Goal: Information Seeking & Learning: Understand process/instructions

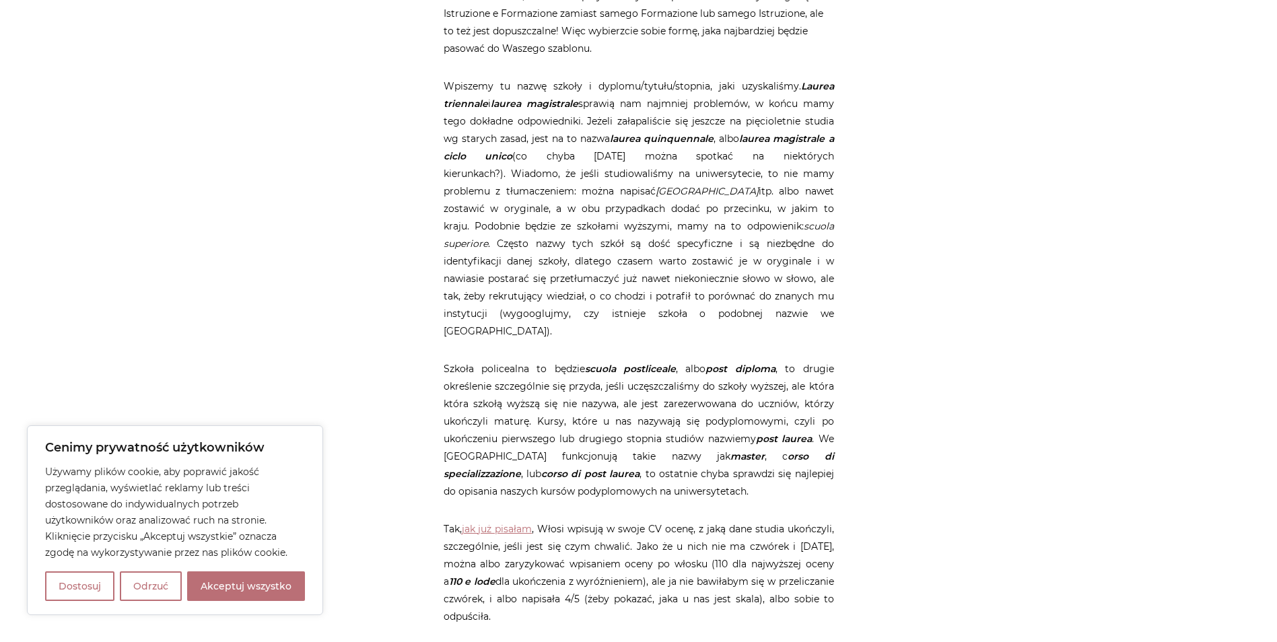
scroll to position [2065, 0]
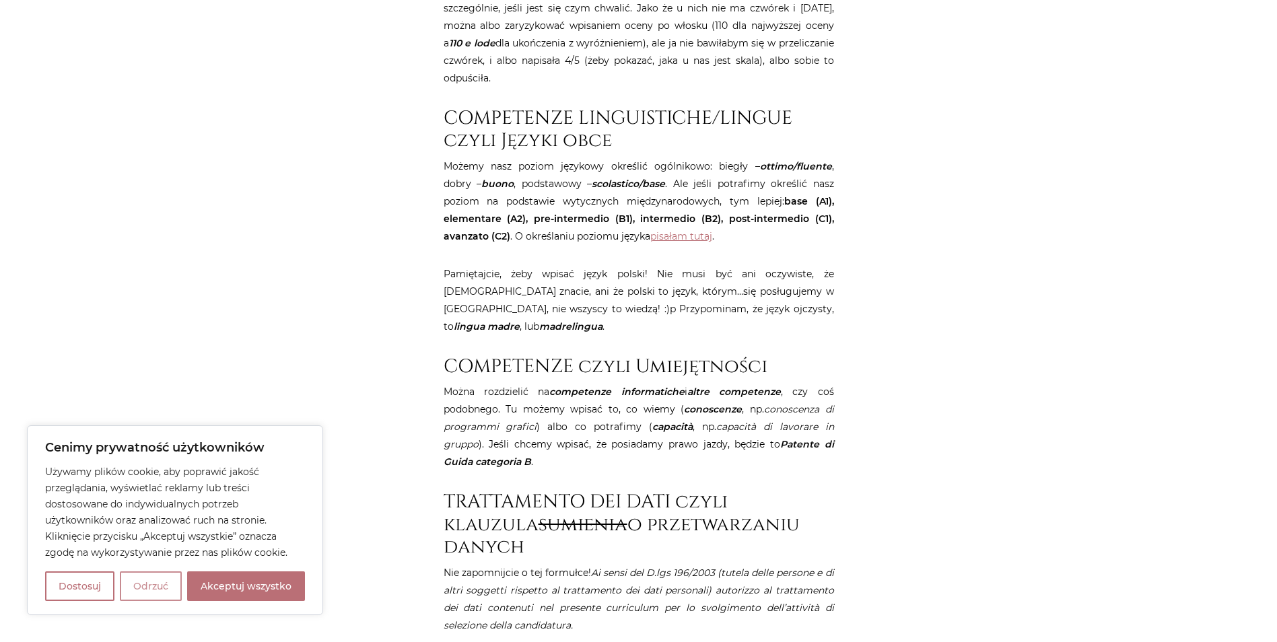
click at [162, 590] on button "Odrzuć" at bounding box center [151, 587] width 62 height 30
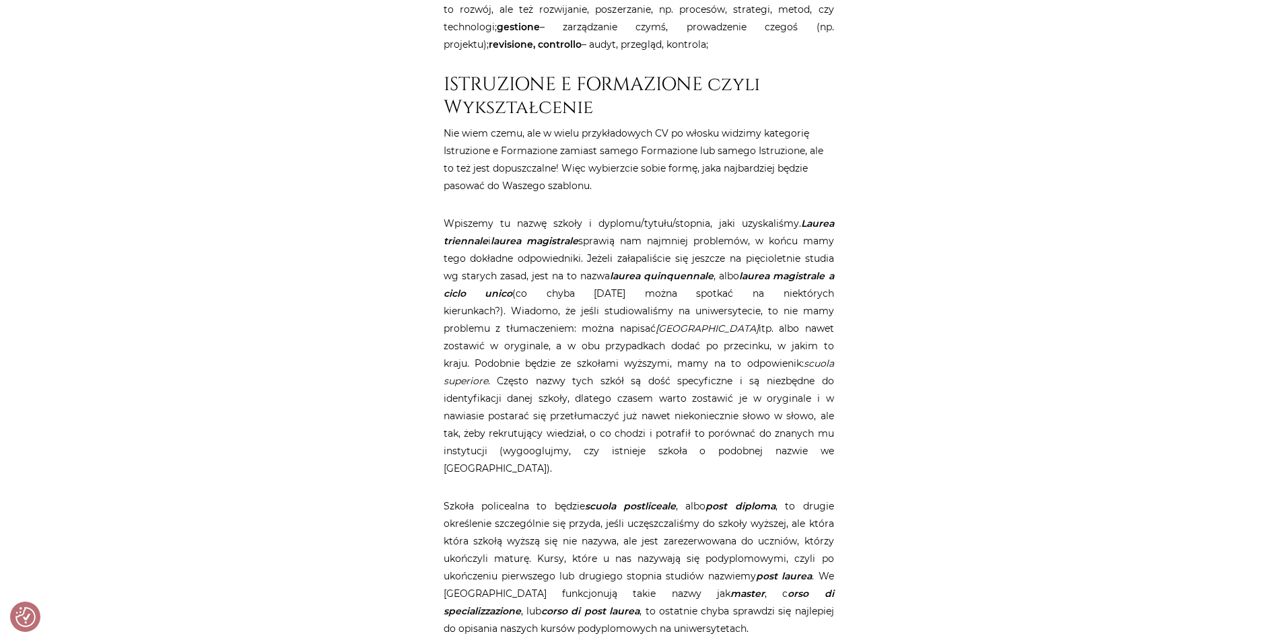
scroll to position [1436, 0]
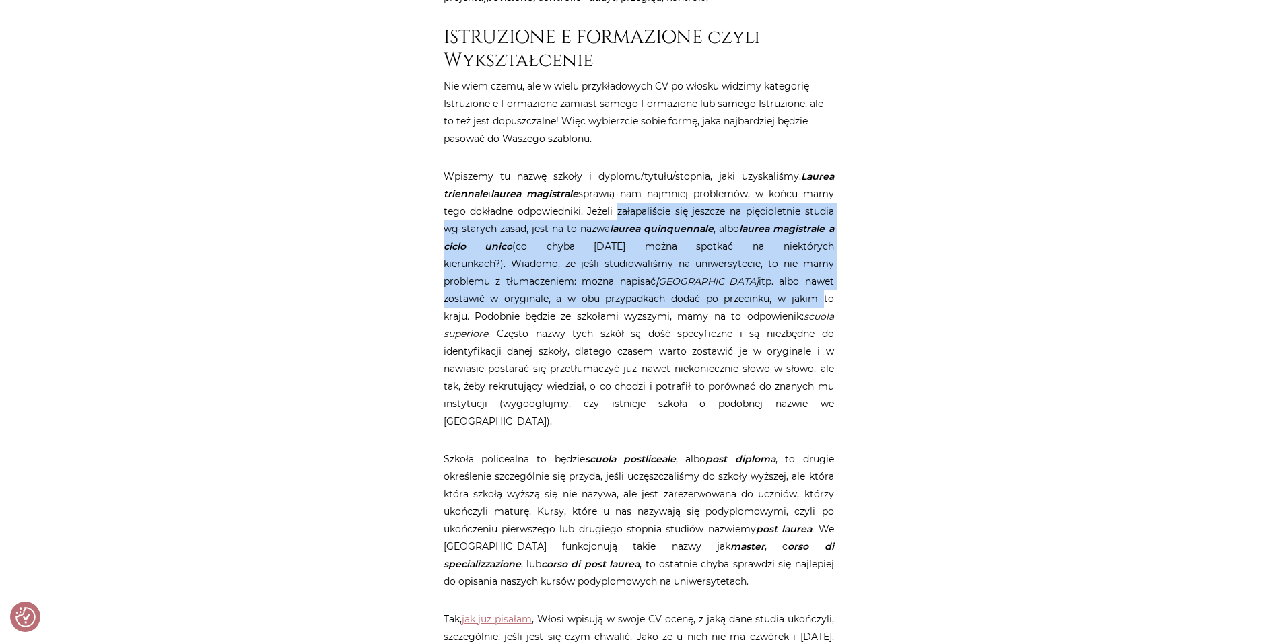
drag, startPoint x: 617, startPoint y: 216, endPoint x: 645, endPoint y: 298, distance: 86.7
click at [645, 298] on p "Wpiszemy tu nazwę szkoły i dyplomu/tytułu/stopnia, jaki uzyskaliśmy. Laurea tri…" at bounding box center [639, 299] width 391 height 263
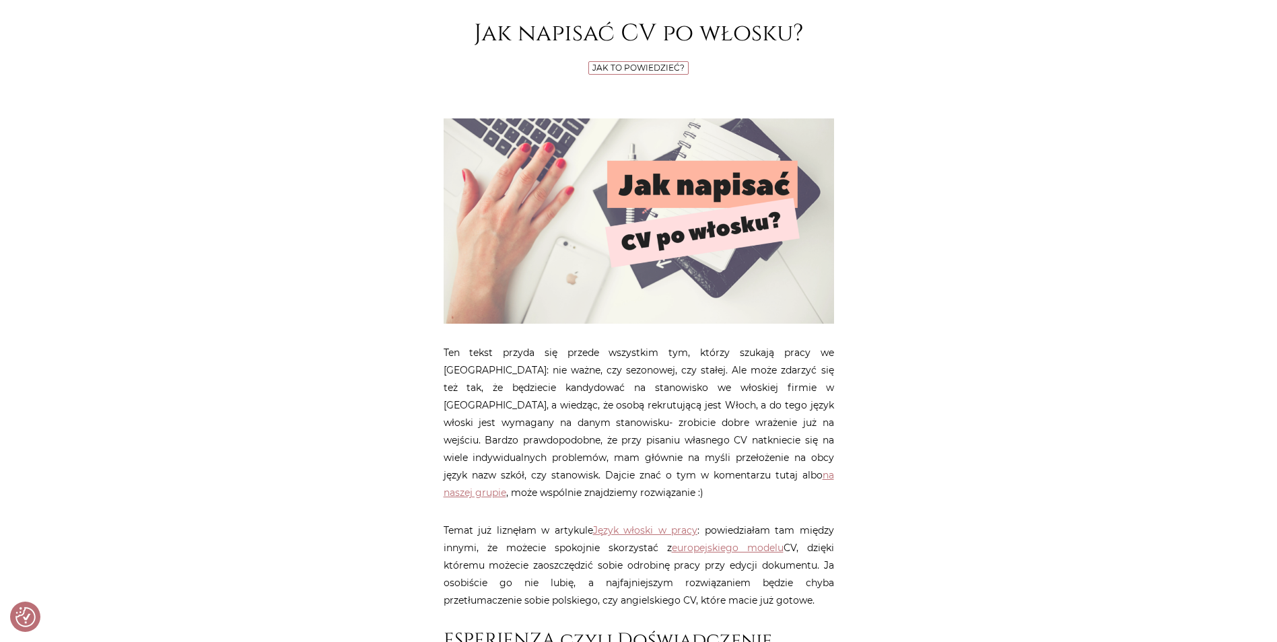
scroll to position [180, 0]
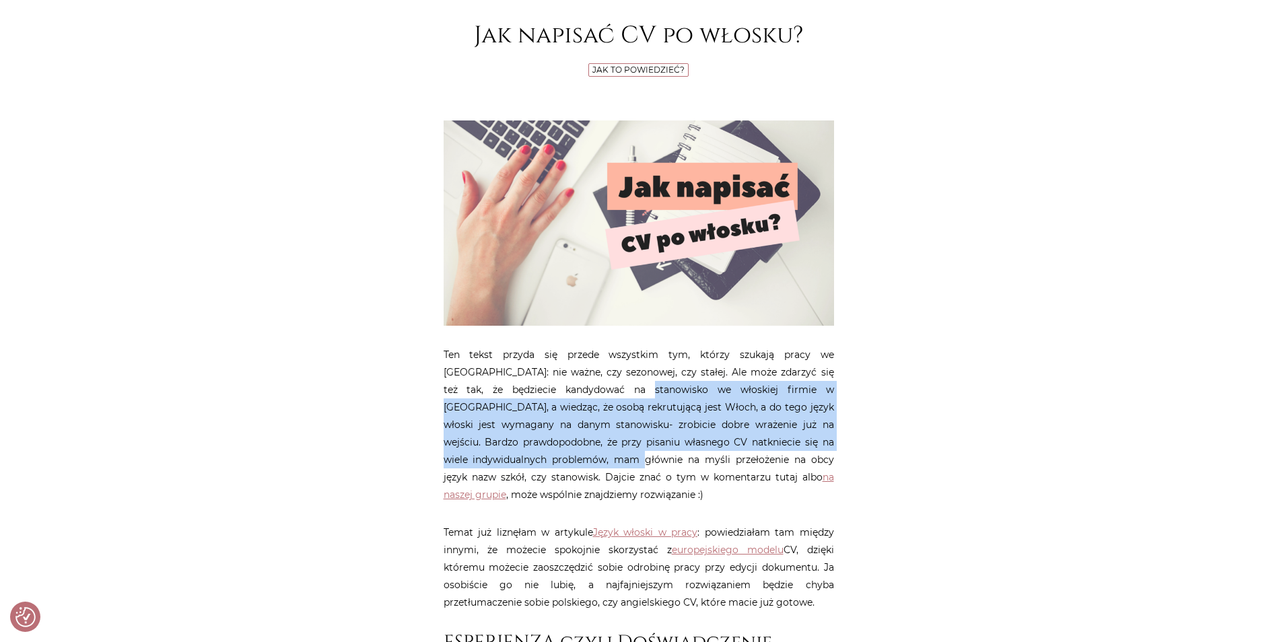
drag, startPoint x: 574, startPoint y: 396, endPoint x: 568, endPoint y: 466, distance: 70.2
click at [568, 466] on p "Ten tekst przyda się przede wszystkim tym, którzy szukają pracy we [GEOGRAPHIC_…" at bounding box center [639, 425] width 391 height 158
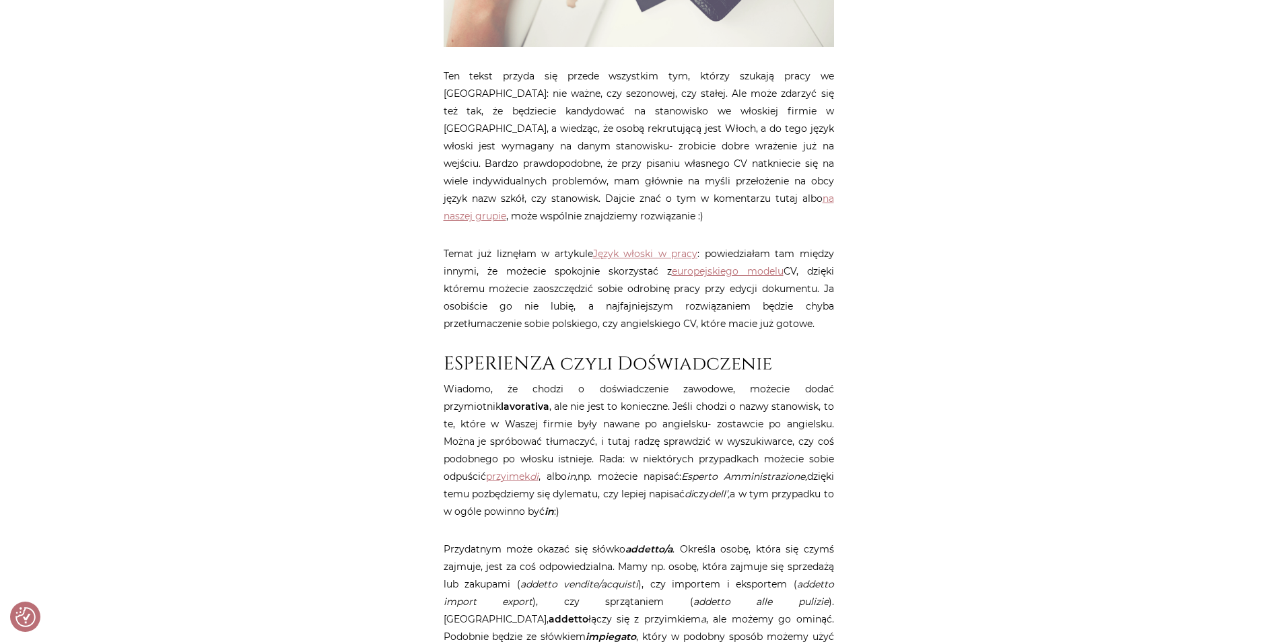
drag, startPoint x: 568, startPoint y: 450, endPoint x: 557, endPoint y: 478, distance: 30.3
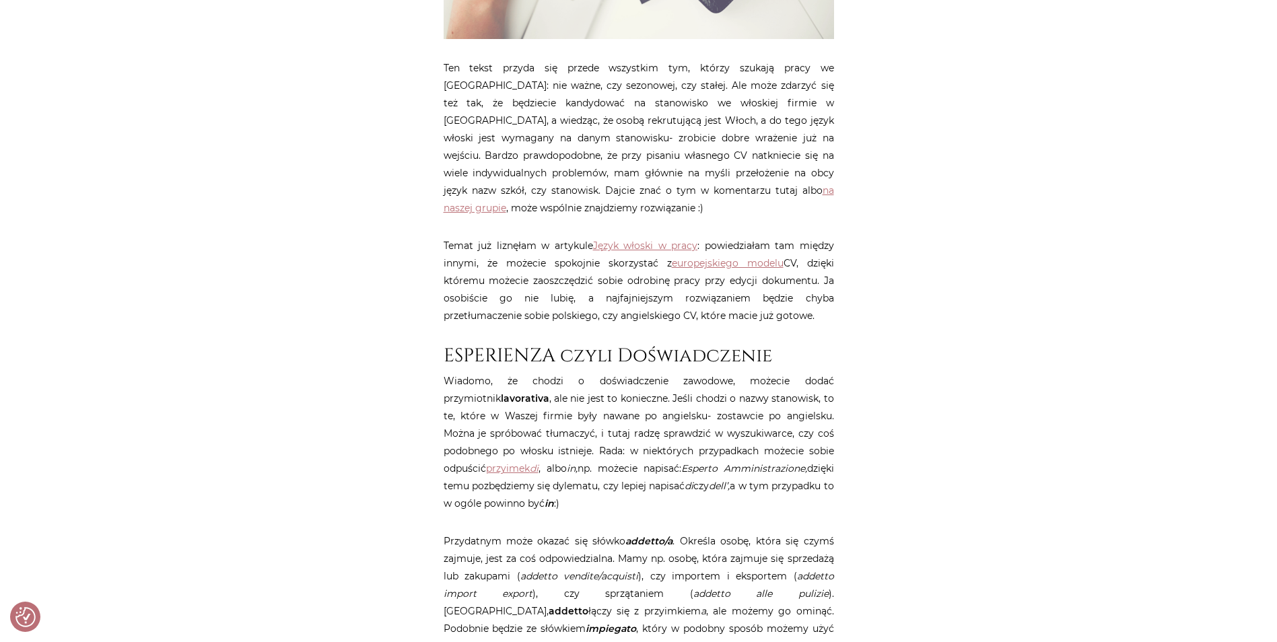
click at [649, 360] on h2 "ESPERIENZA czyli Doświadczenie" at bounding box center [639, 356] width 391 height 23
drag, startPoint x: 649, startPoint y: 360, endPoint x: 549, endPoint y: 404, distance: 109.7
click at [549, 404] on p "Wiadomo, że chodzi o doświadczenie zawodowe, możecie dodać przymiotnik lavorati…" at bounding box center [639, 442] width 391 height 140
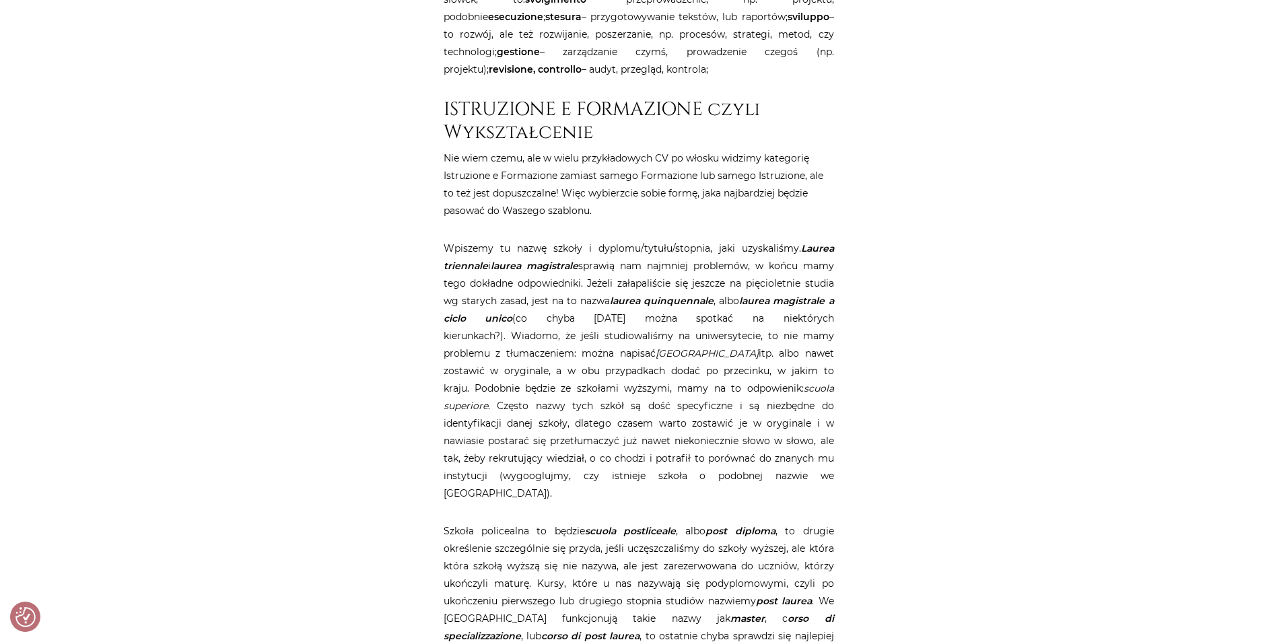
scroll to position [1724, 0]
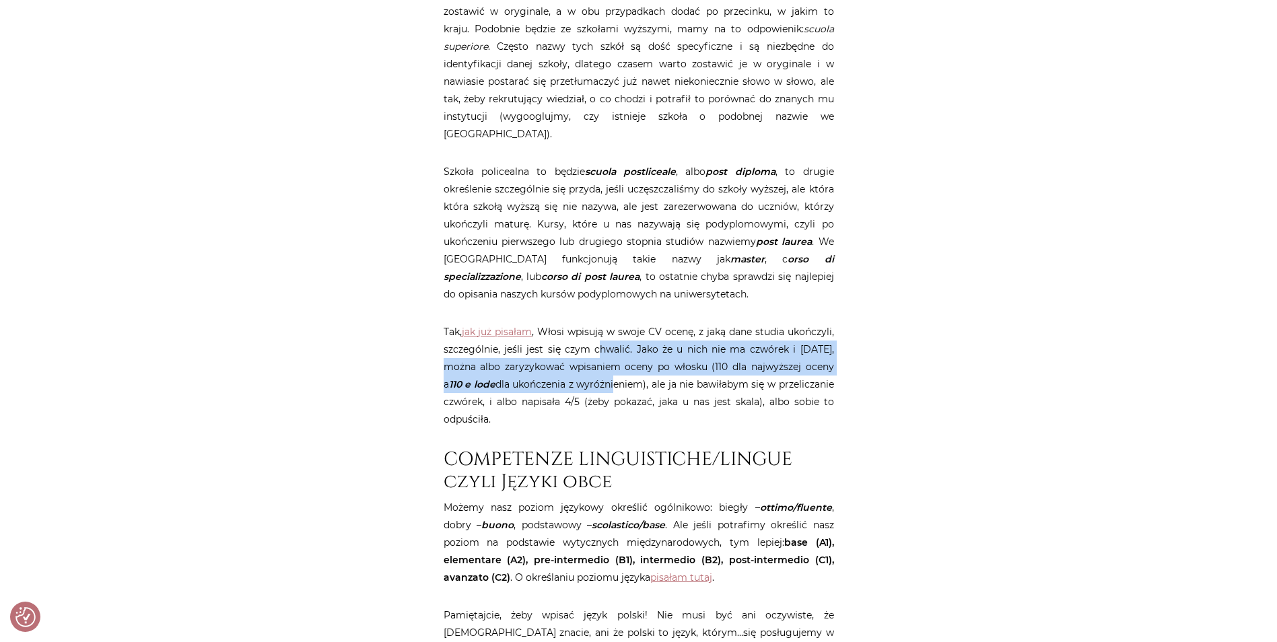
drag, startPoint x: 607, startPoint y: 358, endPoint x: 609, endPoint y: 375, distance: 17.6
click at [609, 375] on p "Tak, jak już pisałam , Włosi wpisują w swoje CV ocenę, z jaką dane studia ukońc…" at bounding box center [639, 375] width 391 height 105
click at [609, 376] on p "Tak, jak już pisałam , Włosi wpisują w swoje CV ocenę, z jaką dane studia ukońc…" at bounding box center [639, 375] width 391 height 105
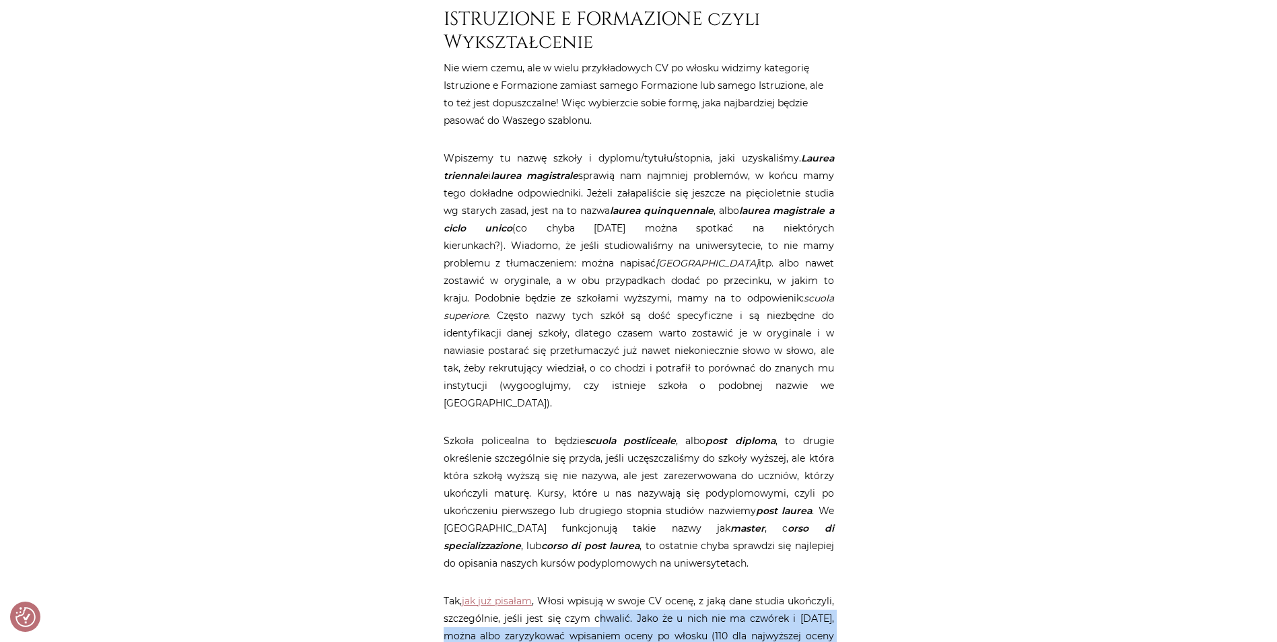
copy p "hwalić. Jako że u nich nie ma czwórek i [DATE], można albo zaryzykować wpisanie…"
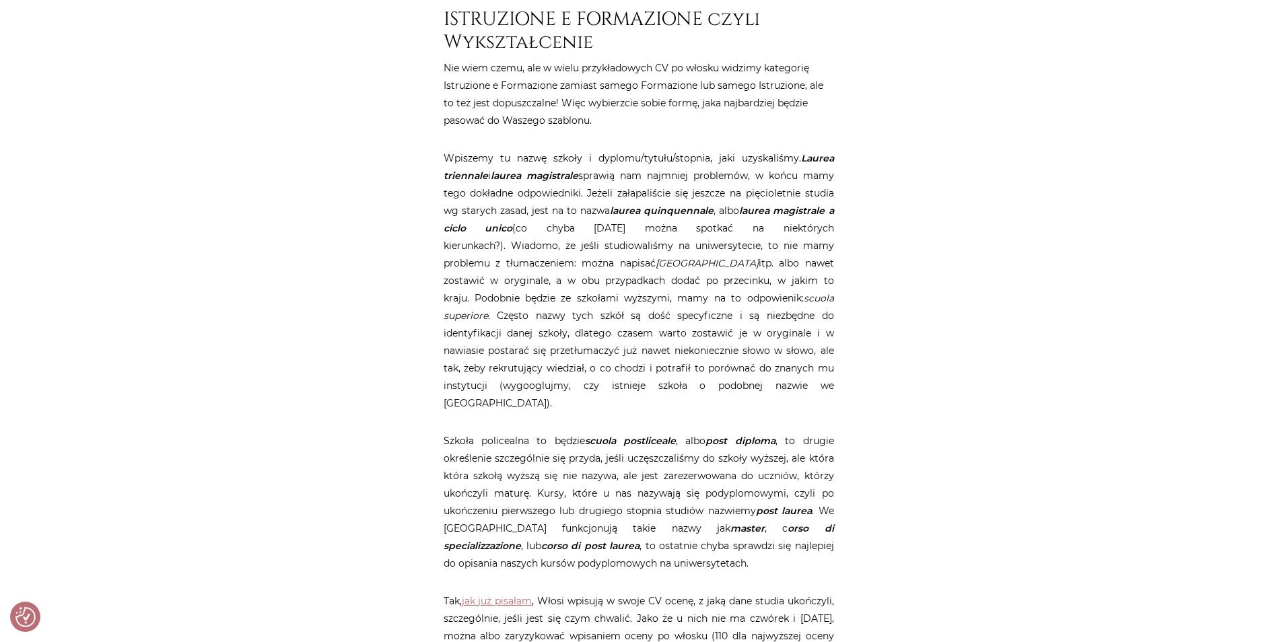
click at [598, 336] on p "Wpiszemy tu nazwę szkoły i dyplomu/tytułu/stopnia, jaki uzyskaliśmy. Laurea tri…" at bounding box center [639, 280] width 391 height 263
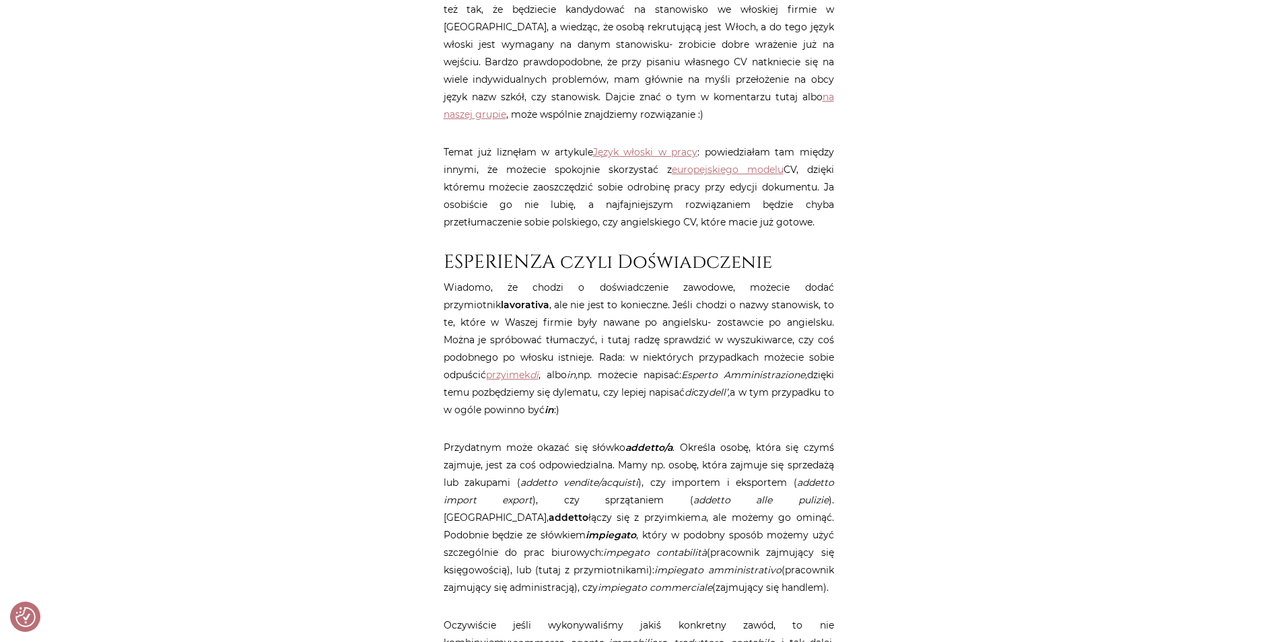
scroll to position [556, 0]
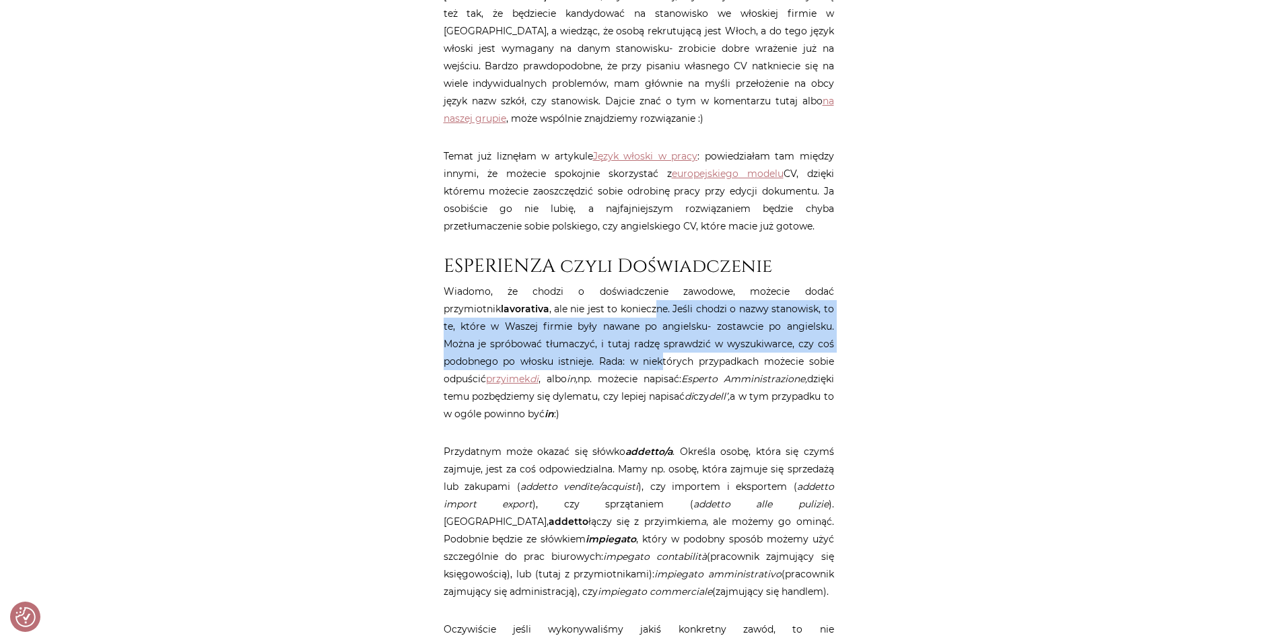
drag, startPoint x: 603, startPoint y: 318, endPoint x: 611, endPoint y: 360, distance: 43.2
click at [611, 360] on p "Wiadomo, że chodzi o doświadczenie zawodowe, możecie dodać przymiotnik lavorati…" at bounding box center [639, 353] width 391 height 140
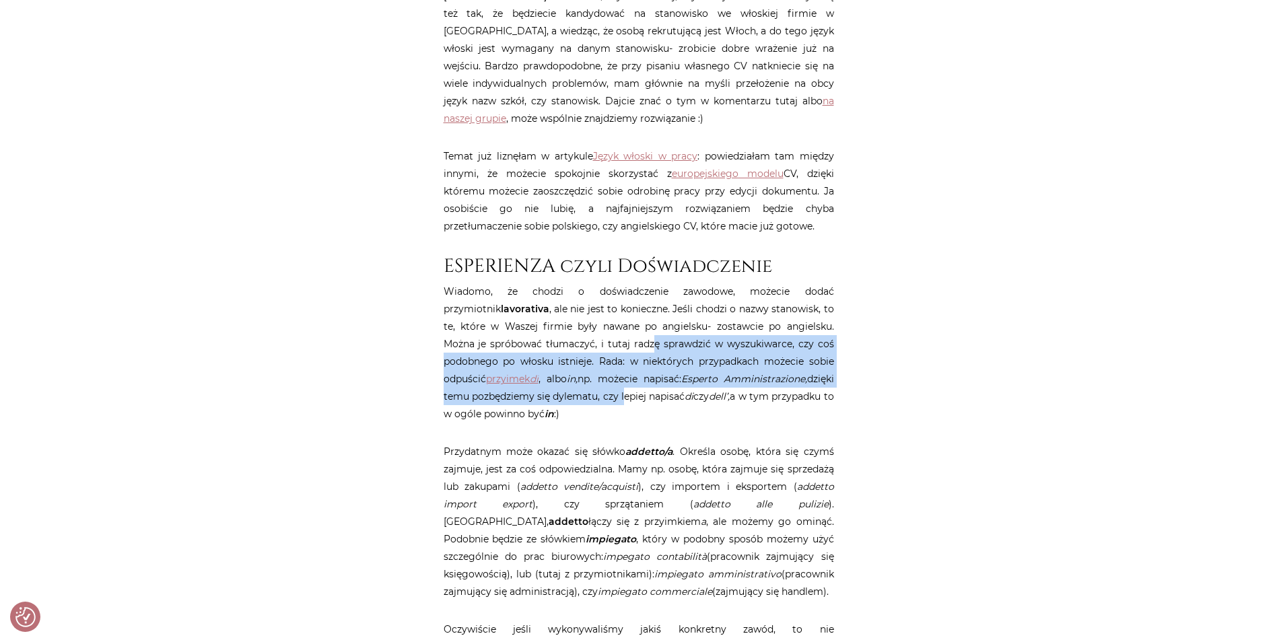
drag, startPoint x: 603, startPoint y: 347, endPoint x: 599, endPoint y: 397, distance: 49.3
click at [599, 397] on p "Wiadomo, że chodzi o doświadczenie zawodowe, możecie dodać przymiotnik lavorati…" at bounding box center [639, 353] width 391 height 140
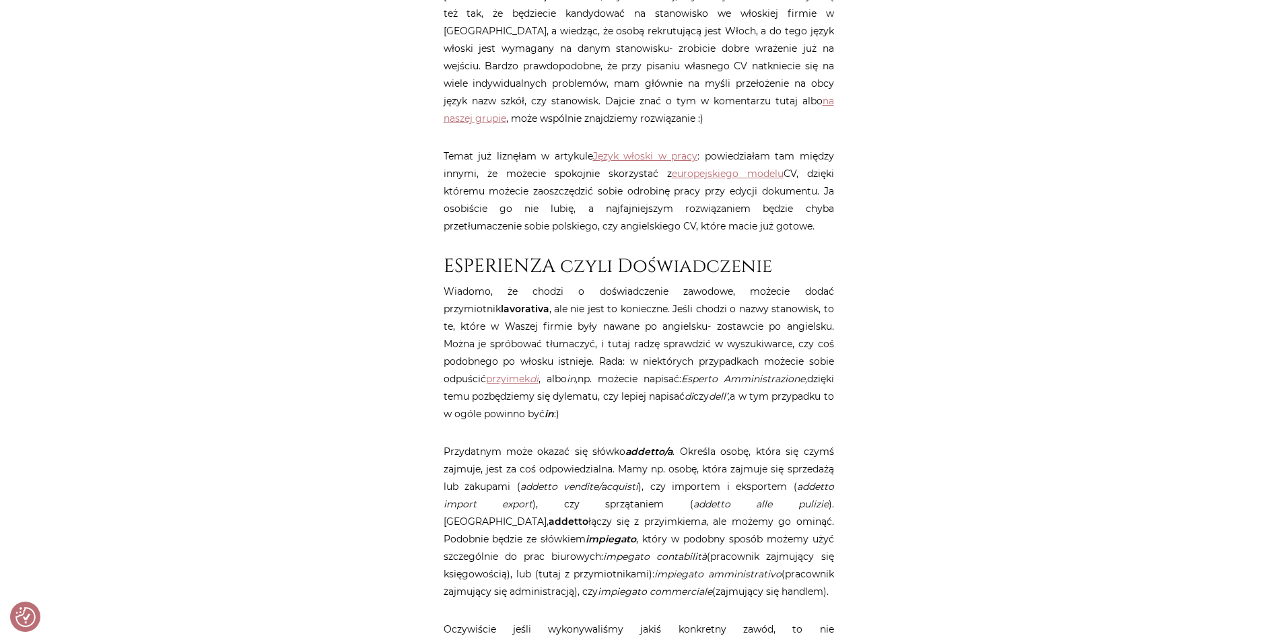
drag, startPoint x: 597, startPoint y: 378, endPoint x: 597, endPoint y: 411, distance: 33.0
click at [597, 411] on p "Wiadomo, że chodzi o doświadczenie zawodowe, możecie dodać przymiotnik lavorati…" at bounding box center [639, 353] width 391 height 140
click at [603, 261] on h2 "ESPERIENZA czyli Doświadczenie" at bounding box center [639, 266] width 391 height 23
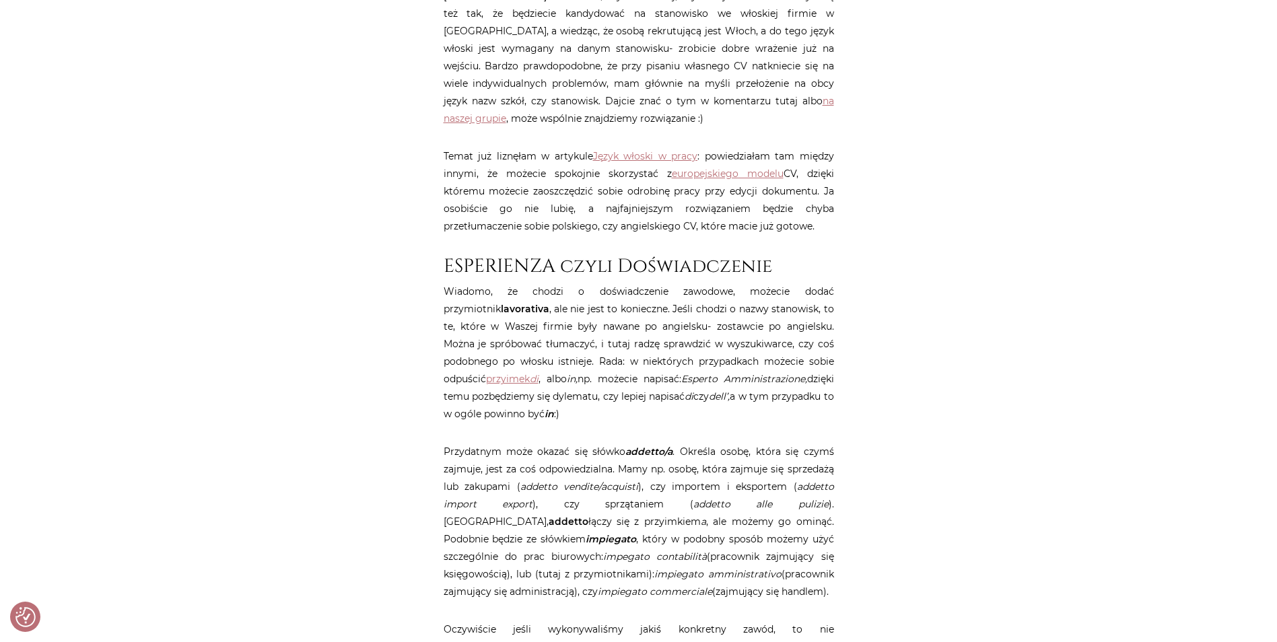
drag, startPoint x: 603, startPoint y: 261, endPoint x: 655, endPoint y: 269, distance: 52.4
click at [655, 269] on h2 "ESPERIENZA czyli Doświadczenie" at bounding box center [639, 266] width 391 height 23
drag, startPoint x: 655, startPoint y: 269, endPoint x: 487, endPoint y: 256, distance: 168.8
click at [487, 256] on h2 "ESPERIENZA czyli Doświadczenie" at bounding box center [639, 266] width 391 height 23
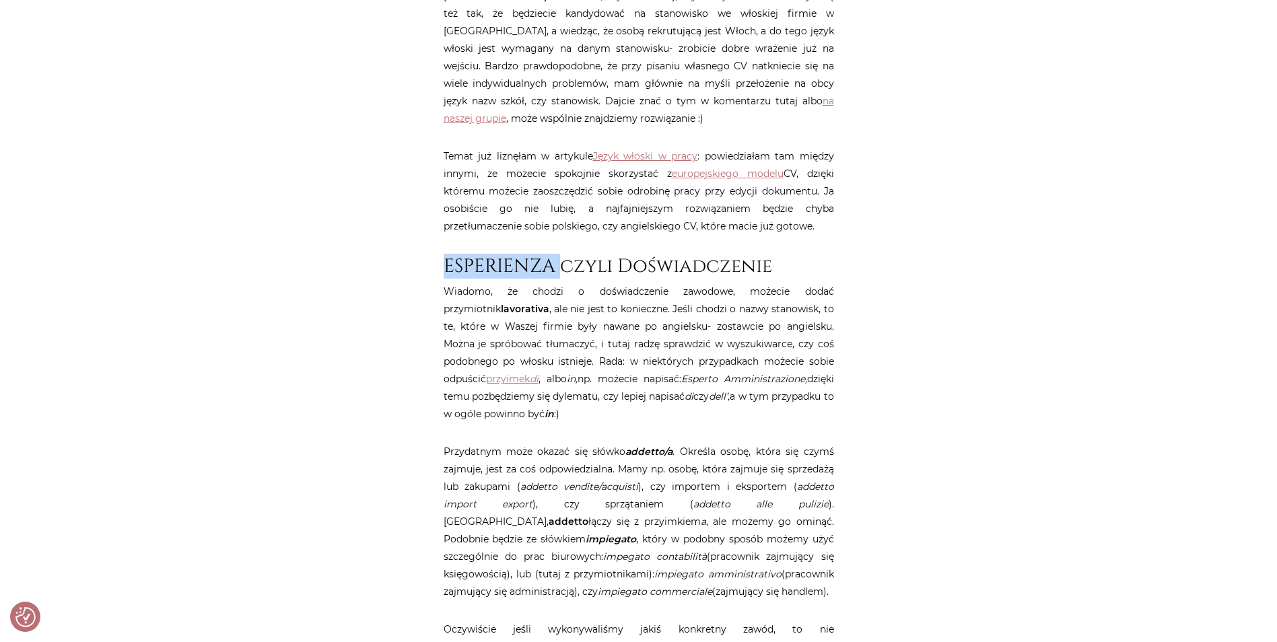
click at [487, 256] on h2 "ESPERIENZA czyli Doświadczenie" at bounding box center [639, 266] width 391 height 23
click at [564, 263] on h2 "ESPERIENZA czyli Doświadczenie" at bounding box center [639, 266] width 391 height 23
click at [676, 258] on h2 "ESPERIENZA czyli Doświadczenie" at bounding box center [639, 266] width 391 height 23
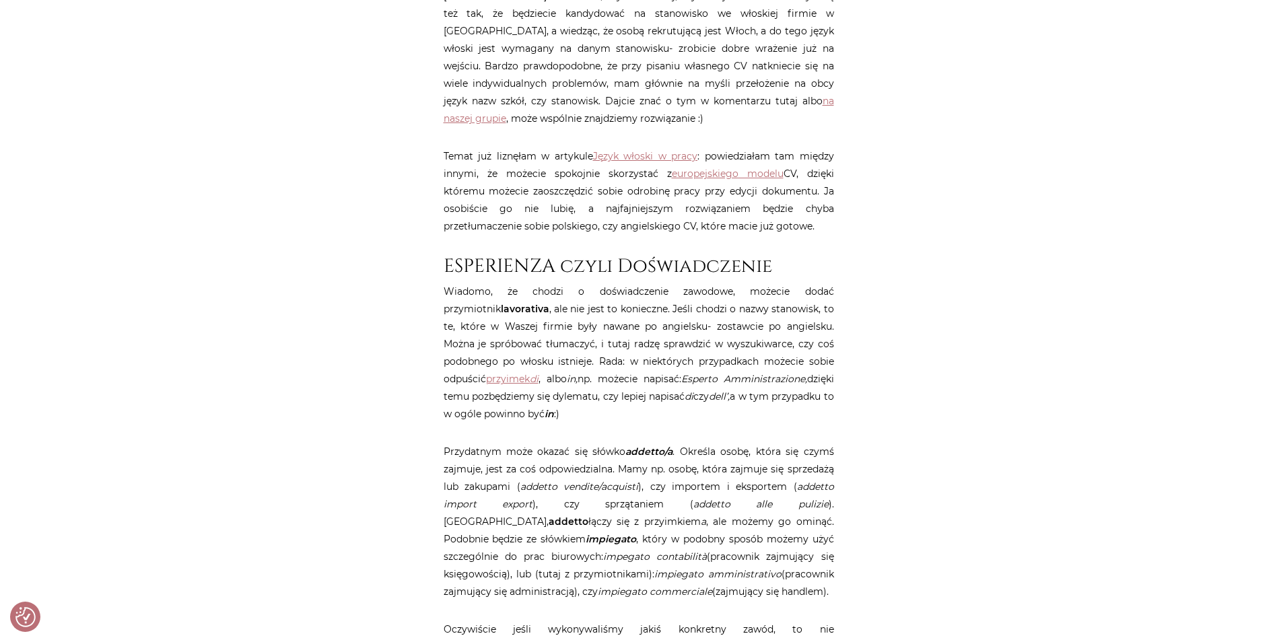
drag, startPoint x: 676, startPoint y: 258, endPoint x: 590, endPoint y: 261, distance: 85.6
click at [590, 261] on h2 "ESPERIENZA czyli Doświadczenie" at bounding box center [639, 266] width 391 height 23
drag, startPoint x: 590, startPoint y: 261, endPoint x: 522, endPoint y: 261, distance: 68.7
click at [522, 261] on h2 "ESPERIENZA czyli Doświadczenie" at bounding box center [639, 266] width 391 height 23
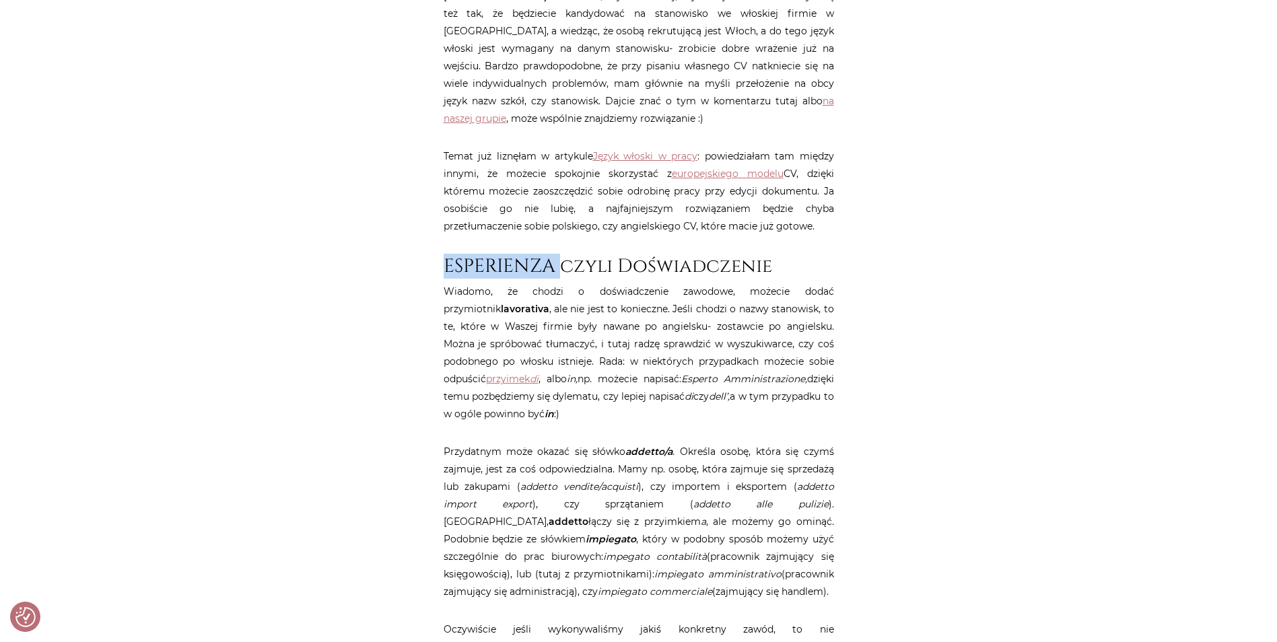
click at [522, 261] on h2 "ESPERIENZA czyli Doświadczenie" at bounding box center [639, 266] width 391 height 23
drag, startPoint x: 522, startPoint y: 261, endPoint x: 465, endPoint y: 265, distance: 56.7
click at [465, 265] on h2 "ESPERIENZA czyli Doświadczenie" at bounding box center [639, 266] width 391 height 23
drag, startPoint x: 465, startPoint y: 265, endPoint x: 810, endPoint y: 256, distance: 344.8
click at [810, 256] on h2 "ESPERIENZA czyli Doświadczenie" at bounding box center [639, 266] width 391 height 23
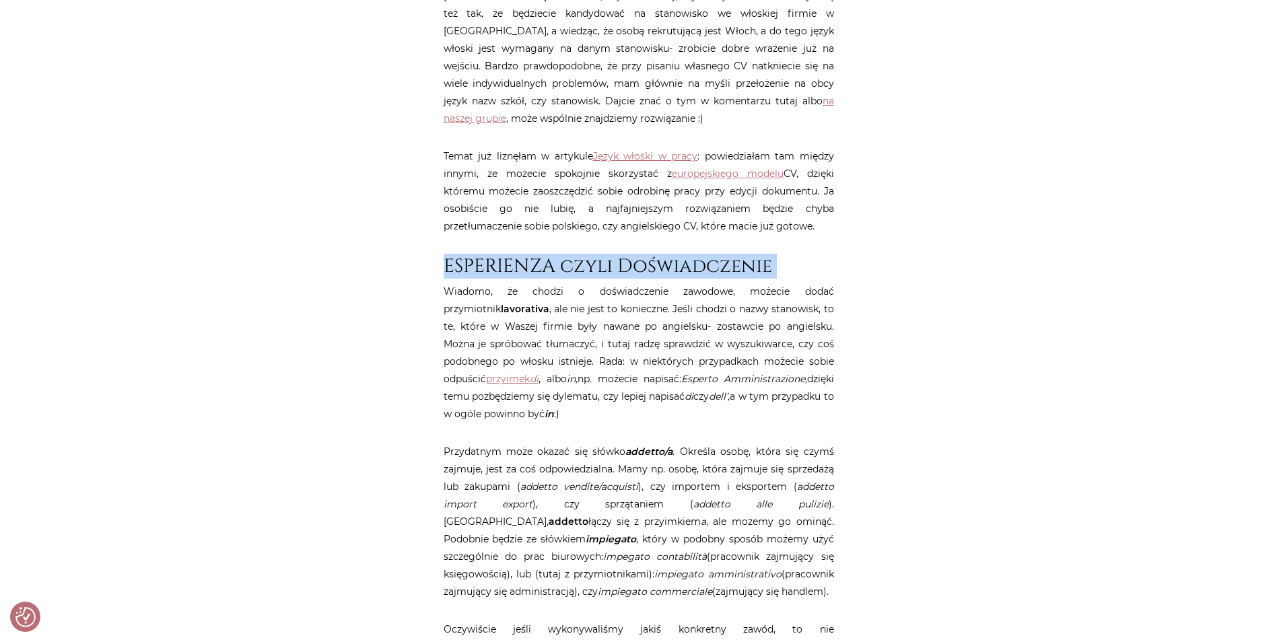
click at [810, 256] on h2 "ESPERIENZA czyli Doświadczenie" at bounding box center [639, 266] width 391 height 23
drag, startPoint x: 810, startPoint y: 256, endPoint x: 456, endPoint y: 252, distance: 354.2
drag, startPoint x: 456, startPoint y: 252, endPoint x: 746, endPoint y: 258, distance: 290.2
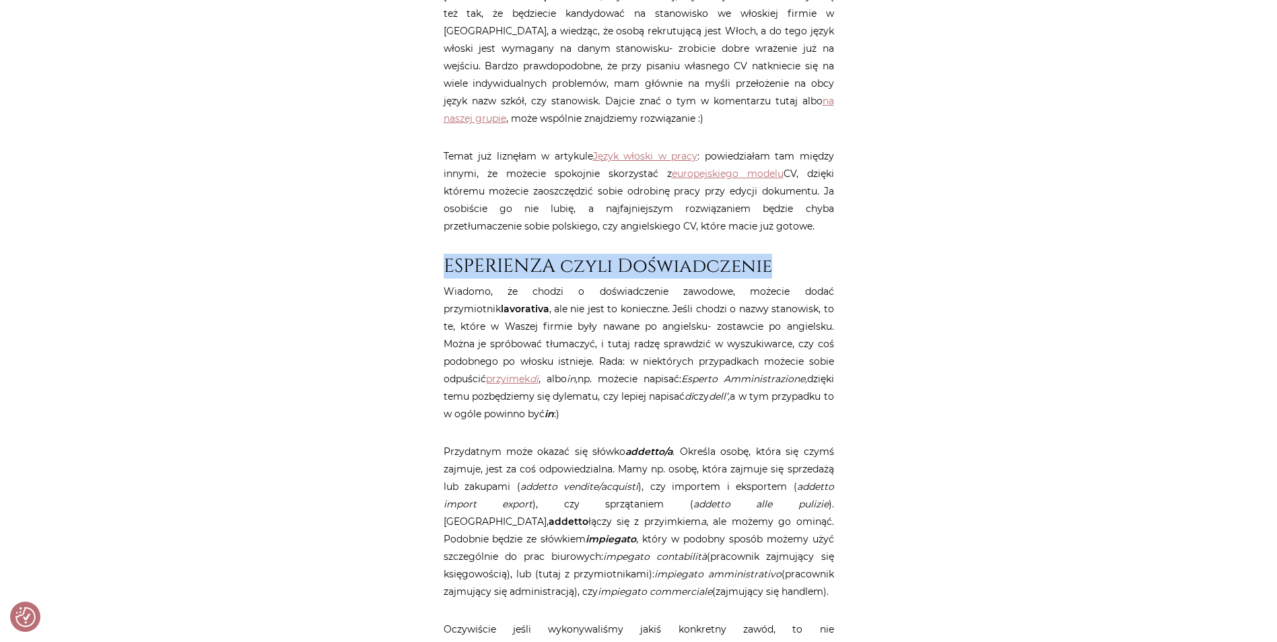
click at [746, 258] on h2 "ESPERIENZA czyli Doświadczenie" at bounding box center [639, 266] width 391 height 23
drag, startPoint x: 746, startPoint y: 258, endPoint x: 620, endPoint y: 265, distance: 126.1
click at [620, 265] on h2 "ESPERIENZA czyli Doświadczenie" at bounding box center [639, 266] width 391 height 23
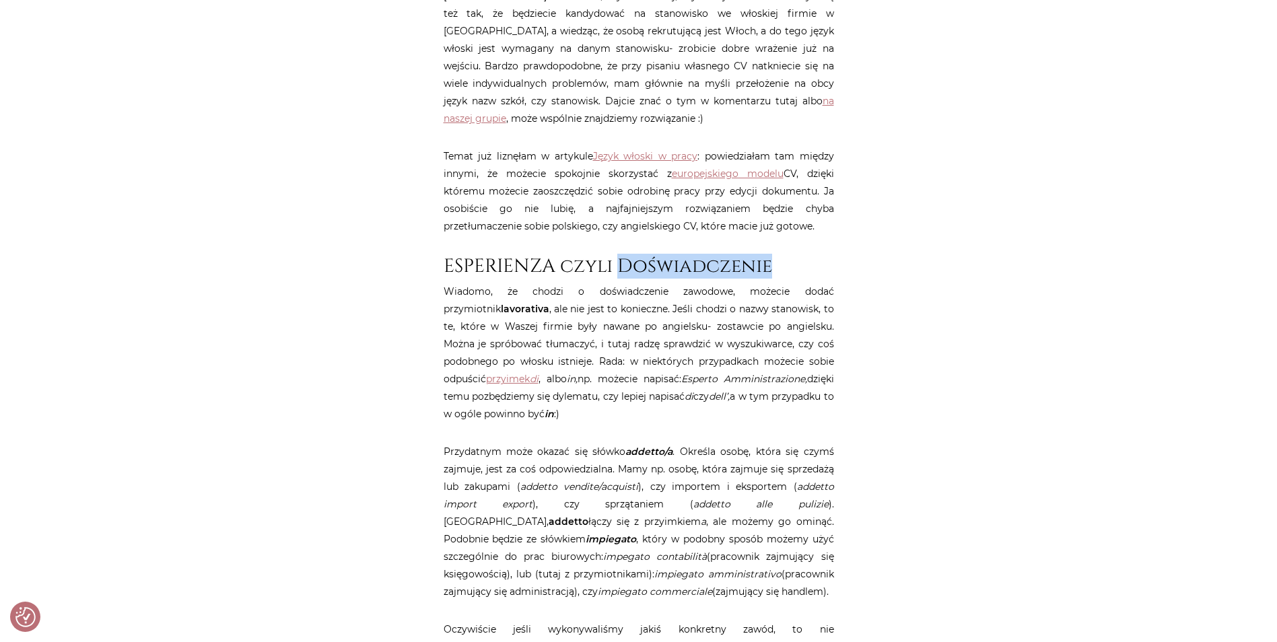
click at [620, 265] on h2 "ESPERIENZA czyli Doświadczenie" at bounding box center [639, 266] width 391 height 23
drag, startPoint x: 620, startPoint y: 265, endPoint x: 588, endPoint y: 266, distance: 31.7
click at [588, 266] on h2 "ESPERIENZA czyli Doświadczenie" at bounding box center [639, 266] width 391 height 23
drag, startPoint x: 588, startPoint y: 266, endPoint x: 502, endPoint y: 269, distance: 85.6
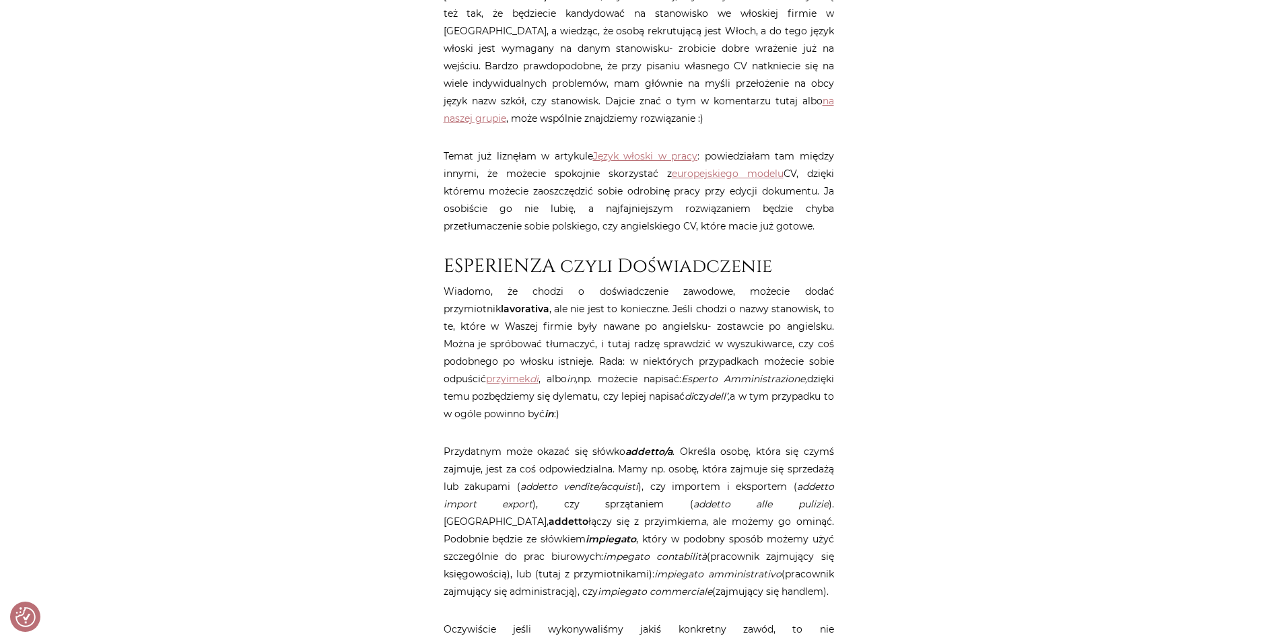
click at [502, 269] on h2 "ESPERIENZA czyli Doświadczenie" at bounding box center [639, 266] width 391 height 23
drag, startPoint x: 502, startPoint y: 269, endPoint x: 578, endPoint y: 265, distance: 75.5
click at [578, 265] on h2 "ESPERIENZA czyli Doświadczenie" at bounding box center [639, 266] width 391 height 23
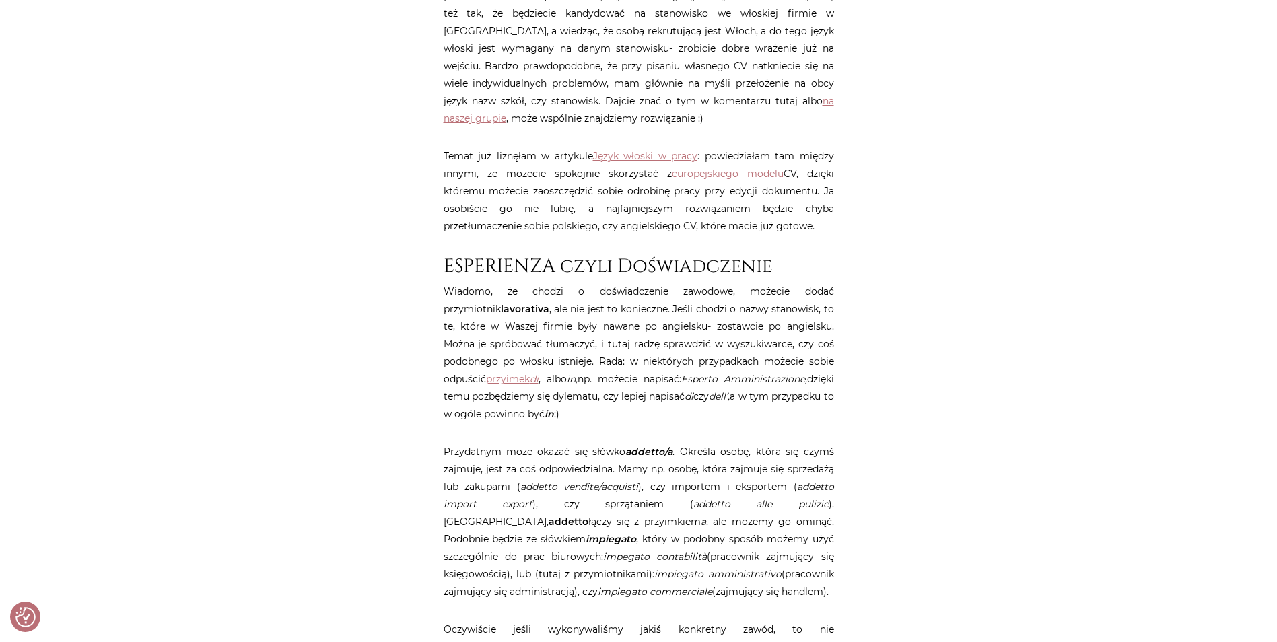
drag, startPoint x: 578, startPoint y: 265, endPoint x: 652, endPoint y: 265, distance: 74.1
click at [652, 265] on h2 "ESPERIENZA czyli Doświadczenie" at bounding box center [639, 266] width 391 height 23
drag, startPoint x: 652, startPoint y: 265, endPoint x: 564, endPoint y: 264, distance: 88.2
click at [564, 264] on h2 "ESPERIENZA czyli Doświadczenie" at bounding box center [639, 266] width 391 height 23
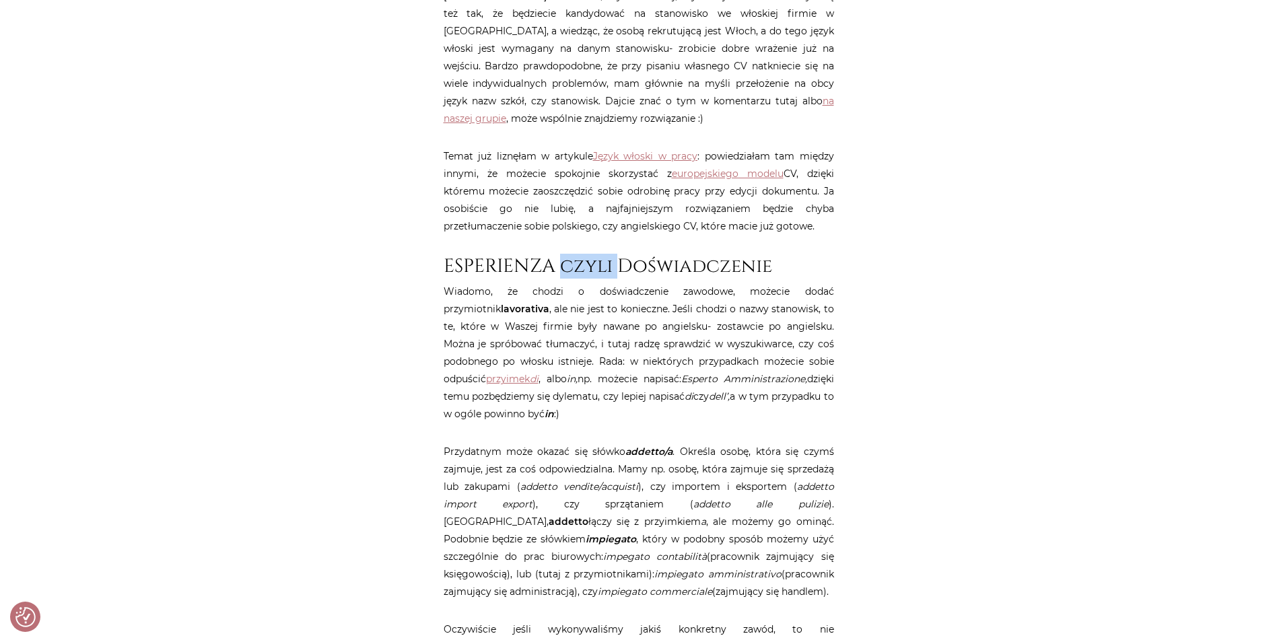
click at [564, 264] on h2 "ESPERIENZA czyli Doświadczenie" at bounding box center [639, 266] width 391 height 23
drag, startPoint x: 564, startPoint y: 264, endPoint x: 532, endPoint y: 264, distance: 31.6
click at [532, 264] on h2 "ESPERIENZA czyli Doświadczenie" at bounding box center [639, 266] width 391 height 23
drag, startPoint x: 532, startPoint y: 264, endPoint x: 591, endPoint y: 259, distance: 59.5
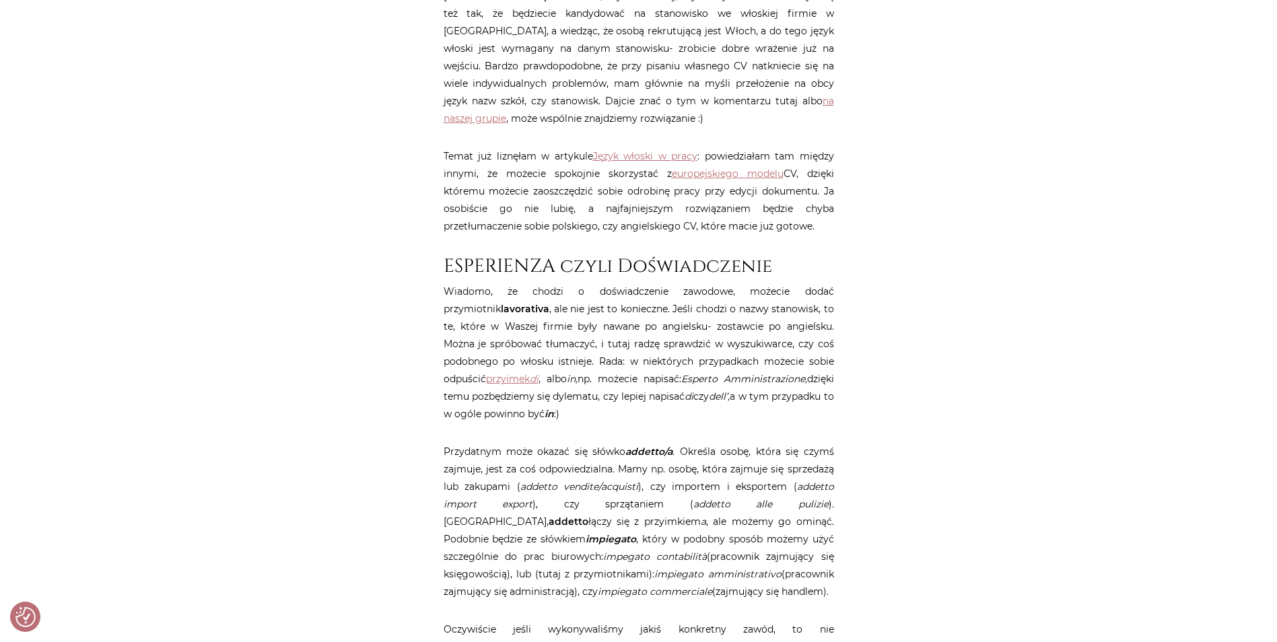
click at [591, 259] on h2 "ESPERIENZA czyli Doświadczenie" at bounding box center [639, 266] width 391 height 23
copy h2 "czyli"
click at [591, 259] on h2 "ESPERIENZA czyli Doświadczenie" at bounding box center [639, 266] width 391 height 23
drag, startPoint x: 591, startPoint y: 259, endPoint x: 663, endPoint y: 262, distance: 72.1
click at [663, 262] on h2 "ESPERIENZA czyli Doświadczenie" at bounding box center [639, 266] width 391 height 23
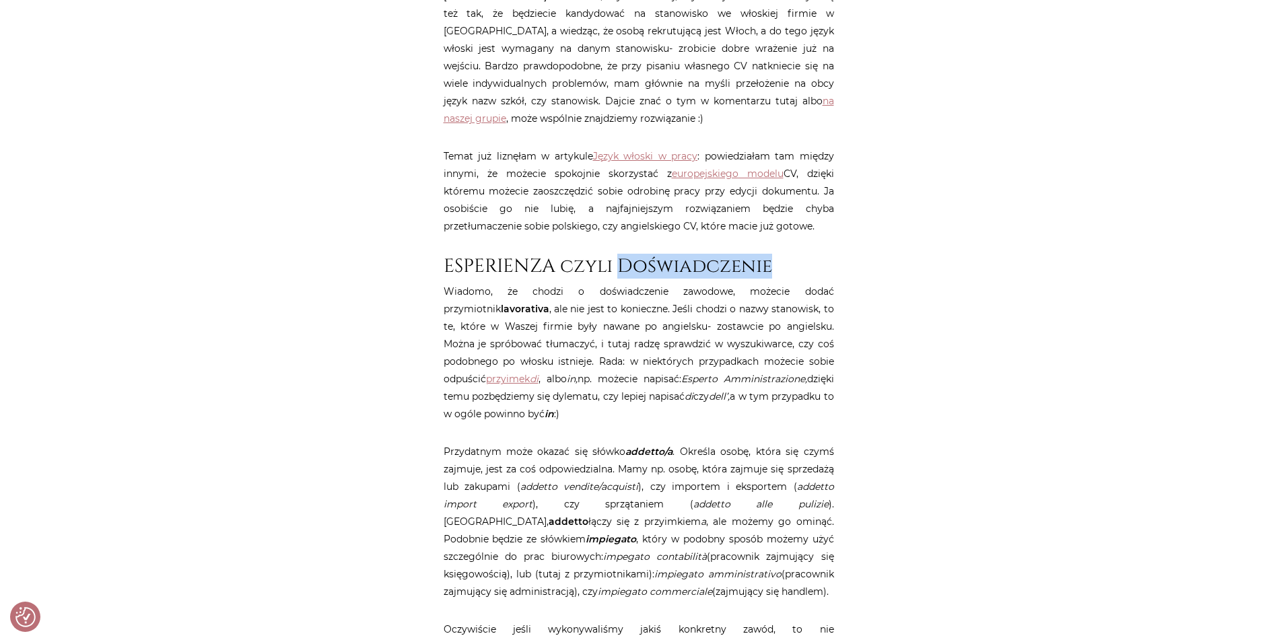
click at [663, 262] on h2 "ESPERIENZA czyli Doświadczenie" at bounding box center [639, 266] width 391 height 23
drag, startPoint x: 663, startPoint y: 262, endPoint x: 568, endPoint y: 257, distance: 95.7
click at [568, 257] on h2 "ESPERIENZA czyli Doświadczenie" at bounding box center [639, 266] width 391 height 23
drag, startPoint x: 568, startPoint y: 257, endPoint x: 517, endPoint y: 259, distance: 50.5
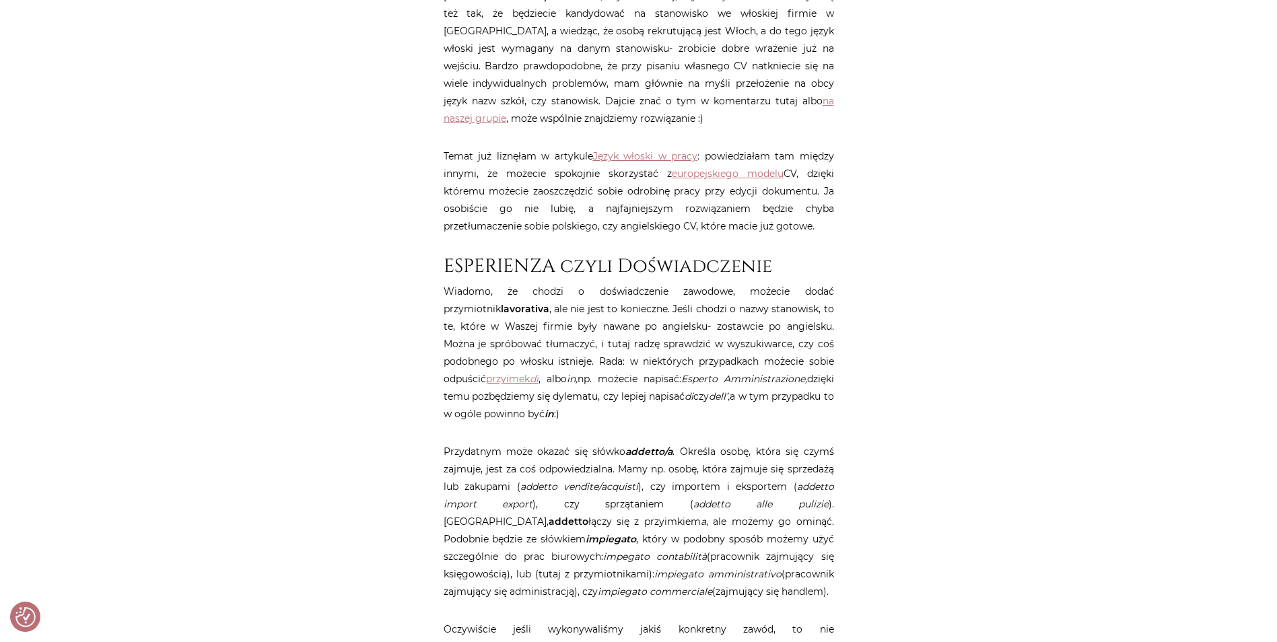
click at [517, 259] on h2 "ESPERIENZA czyli Doświadczenie" at bounding box center [639, 266] width 391 height 23
drag, startPoint x: 517, startPoint y: 259, endPoint x: 583, endPoint y: 263, distance: 66.2
click at [583, 263] on h2 "ESPERIENZA czyli Doświadczenie" at bounding box center [639, 266] width 391 height 23
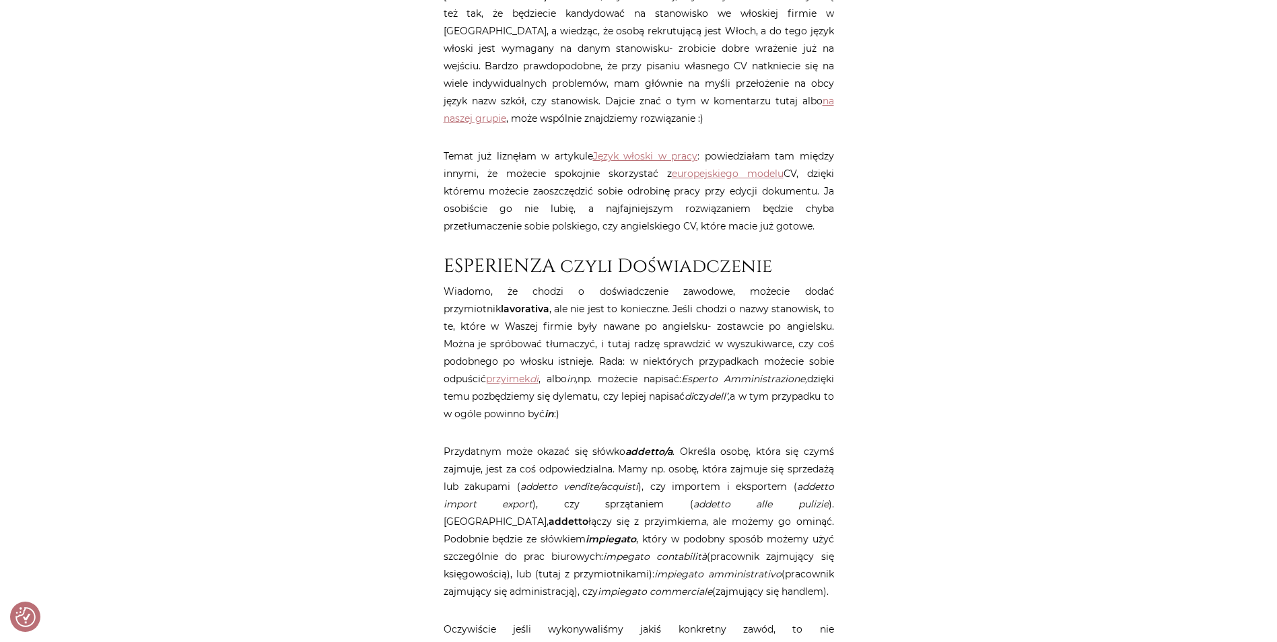
drag, startPoint x: 583, startPoint y: 263, endPoint x: 632, endPoint y: 265, distance: 49.2
click at [632, 265] on h2 "ESPERIENZA czyli Doświadczenie" at bounding box center [639, 266] width 391 height 23
drag, startPoint x: 632, startPoint y: 265, endPoint x: 576, endPoint y: 263, distance: 56.6
click at [576, 263] on h2 "ESPERIENZA czyli Doświadczenie" at bounding box center [639, 266] width 391 height 23
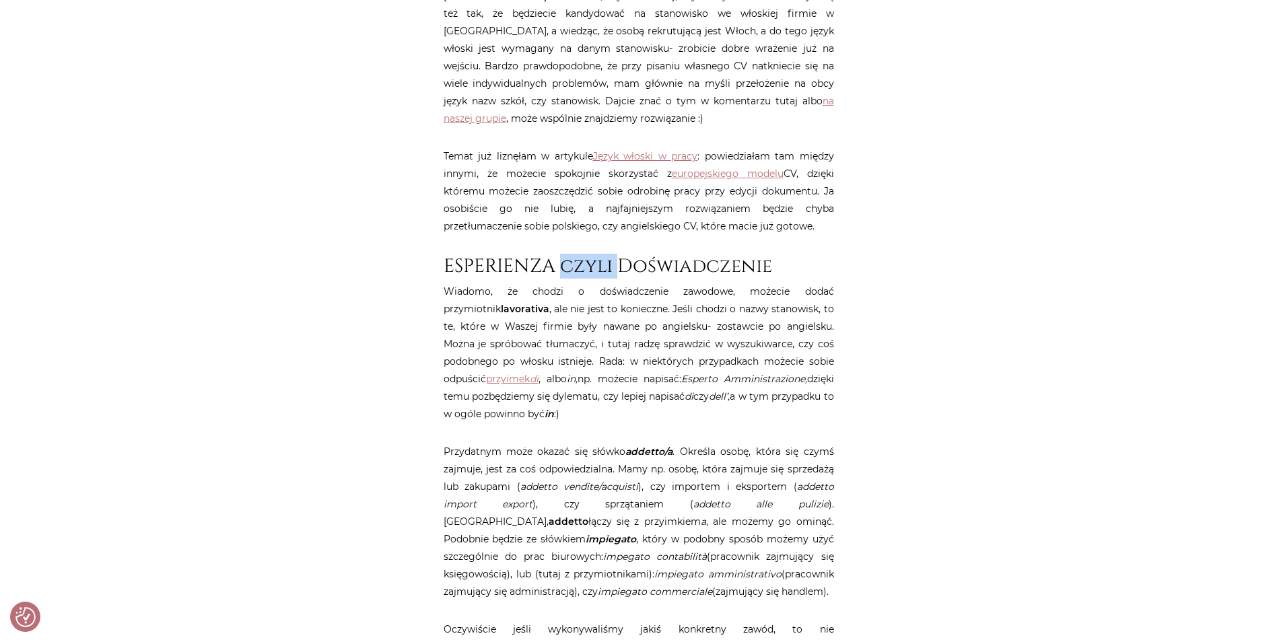
click at [576, 263] on h2 "ESPERIENZA czyli Doświadczenie" at bounding box center [639, 266] width 391 height 23
drag, startPoint x: 576, startPoint y: 263, endPoint x: 518, endPoint y: 259, distance: 57.3
click at [518, 259] on h2 "ESPERIENZA czyli Doświadczenie" at bounding box center [639, 266] width 391 height 23
copy h2 "ESPERIENZA"
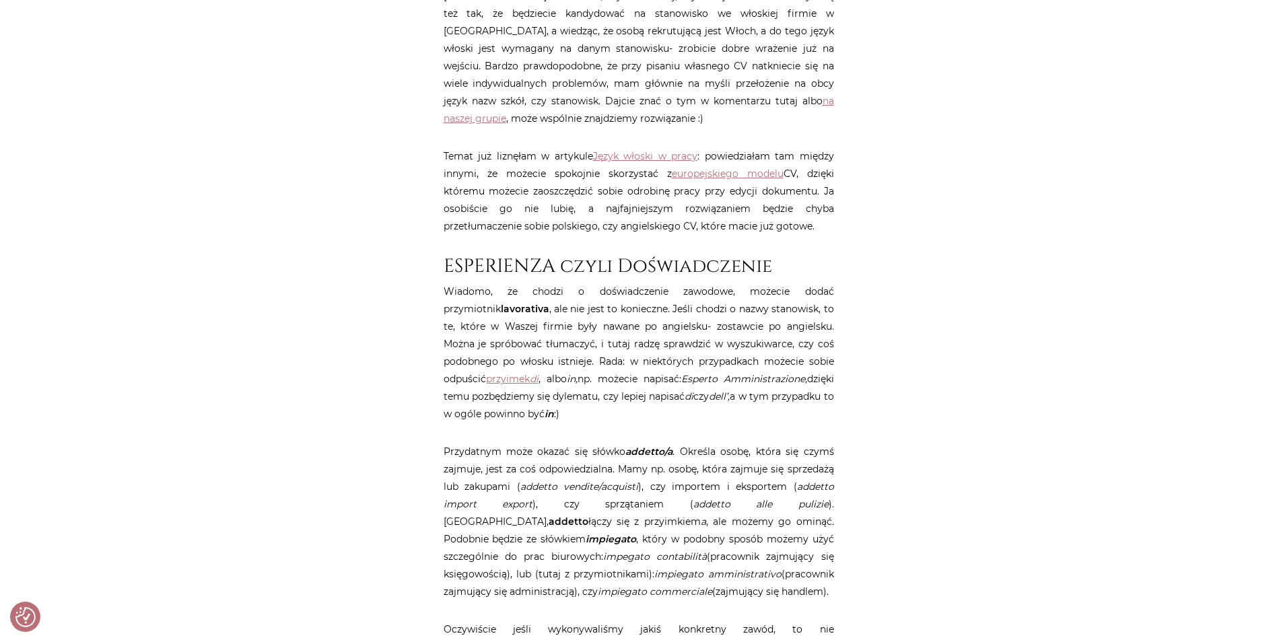
drag, startPoint x: 518, startPoint y: 259, endPoint x: 585, endPoint y: 263, distance: 66.8
click at [585, 263] on h2 "ESPERIENZA czyli Doświadczenie" at bounding box center [639, 266] width 391 height 23
drag, startPoint x: 585, startPoint y: 263, endPoint x: 644, endPoint y: 272, distance: 59.2
click at [644, 272] on h2 "ESPERIENZA czyli Doświadczenie" at bounding box center [639, 266] width 391 height 23
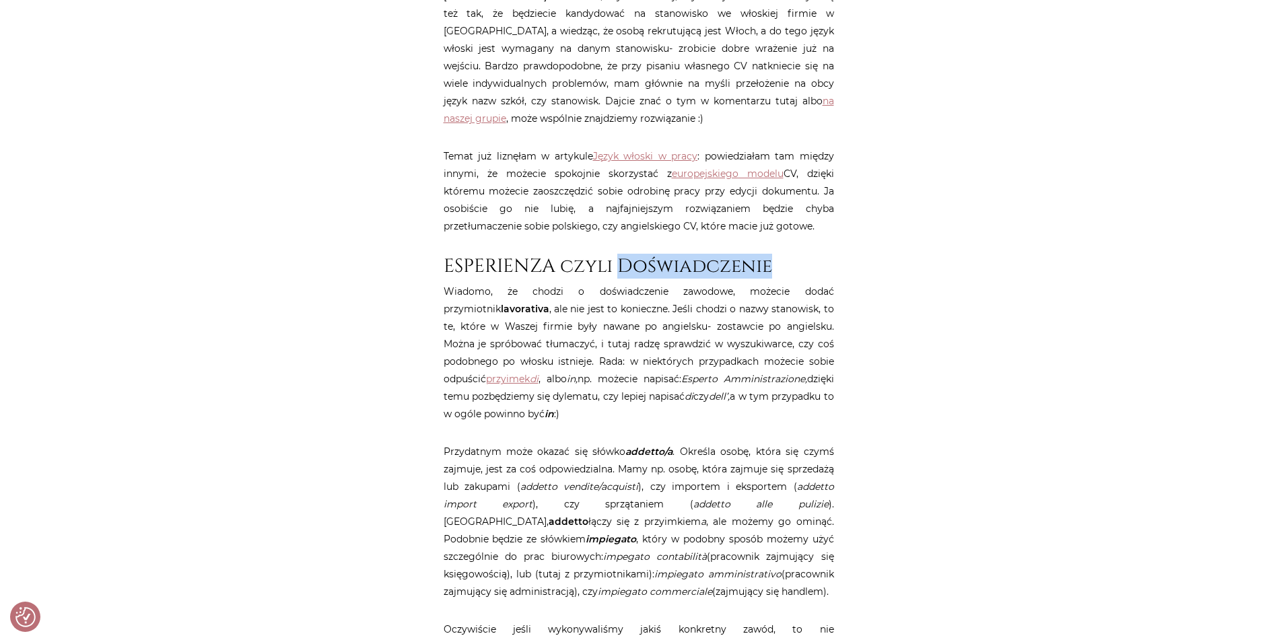
click at [644, 272] on h2 "ESPERIENZA czyli Doświadczenie" at bounding box center [639, 266] width 391 height 23
copy h2 "Doświadczenie"
click at [597, 271] on h2 "ESPERIENZA czyli Doświadczenie" at bounding box center [639, 266] width 391 height 23
drag, startPoint x: 597, startPoint y: 271, endPoint x: 537, endPoint y: 267, distance: 60.8
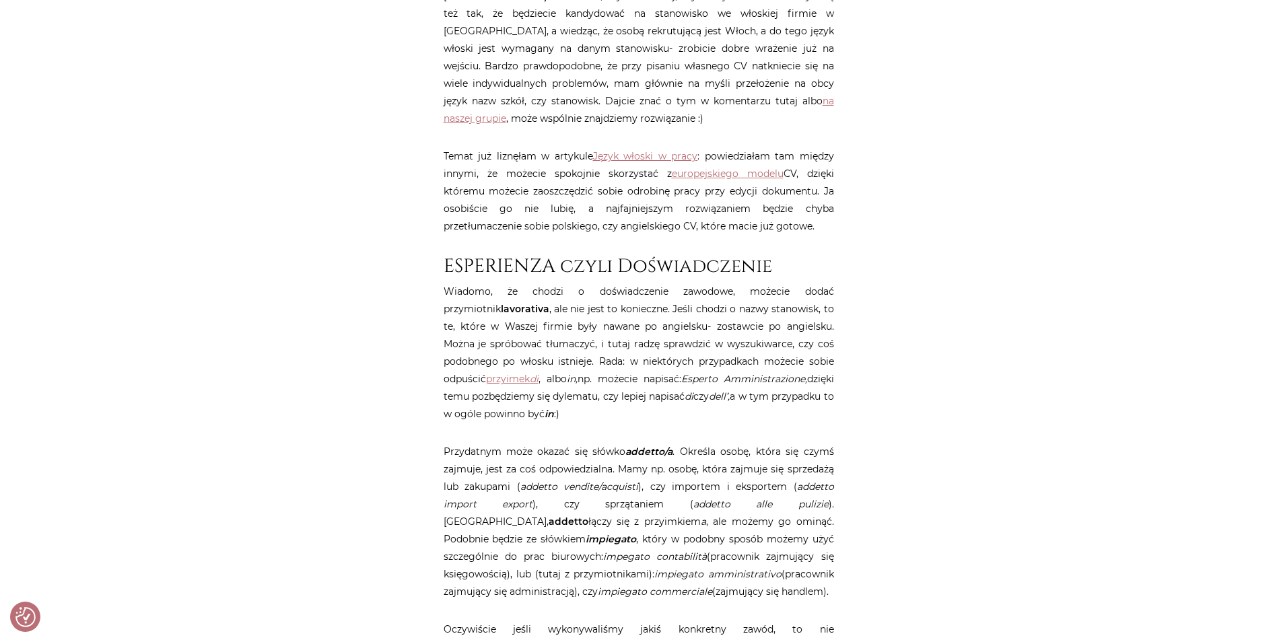
click at [537, 267] on h2 "ESPERIENZA czyli Doświadczenie" at bounding box center [639, 266] width 391 height 23
copy h2 "ESPERIENZA"
click at [578, 267] on h2 "ESPERIENZA czyli Doświadczenie" at bounding box center [639, 266] width 391 height 23
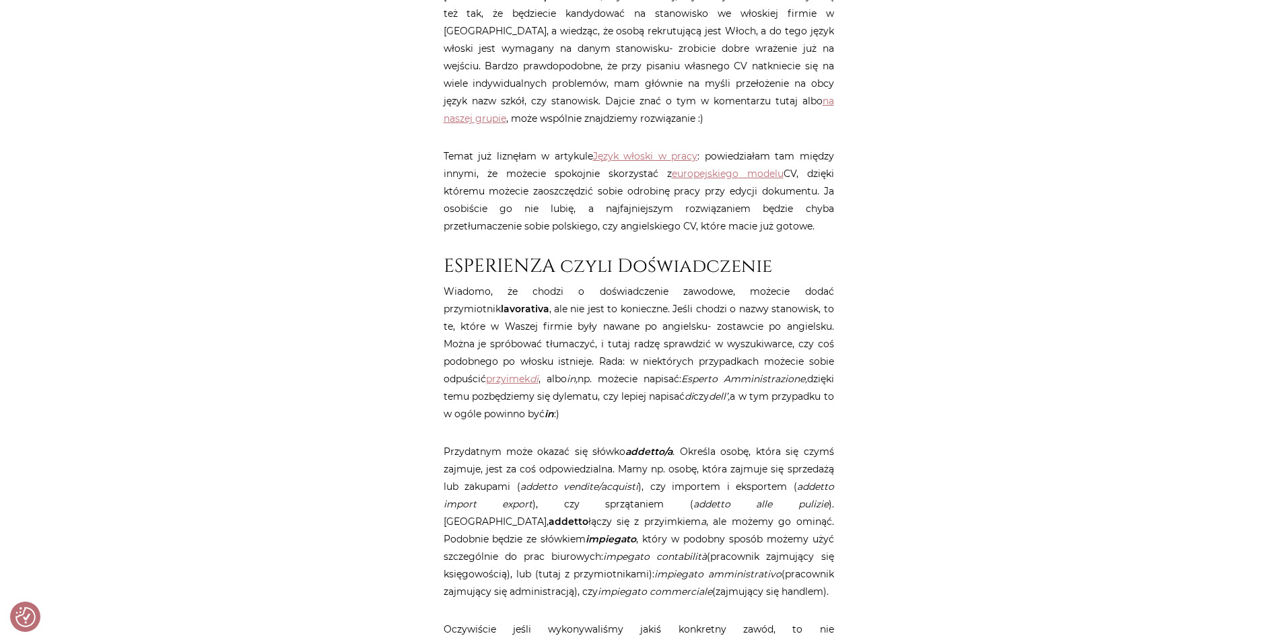
drag, startPoint x: 578, startPoint y: 267, endPoint x: 630, endPoint y: 272, distance: 51.4
click at [630, 272] on h2 "ESPERIENZA czyli Doświadczenie" at bounding box center [639, 266] width 391 height 23
drag, startPoint x: 630, startPoint y: 272, endPoint x: 580, endPoint y: 275, distance: 49.2
click at [580, 275] on h2 "ESPERIENZA czyli Doświadczenie" at bounding box center [639, 266] width 391 height 23
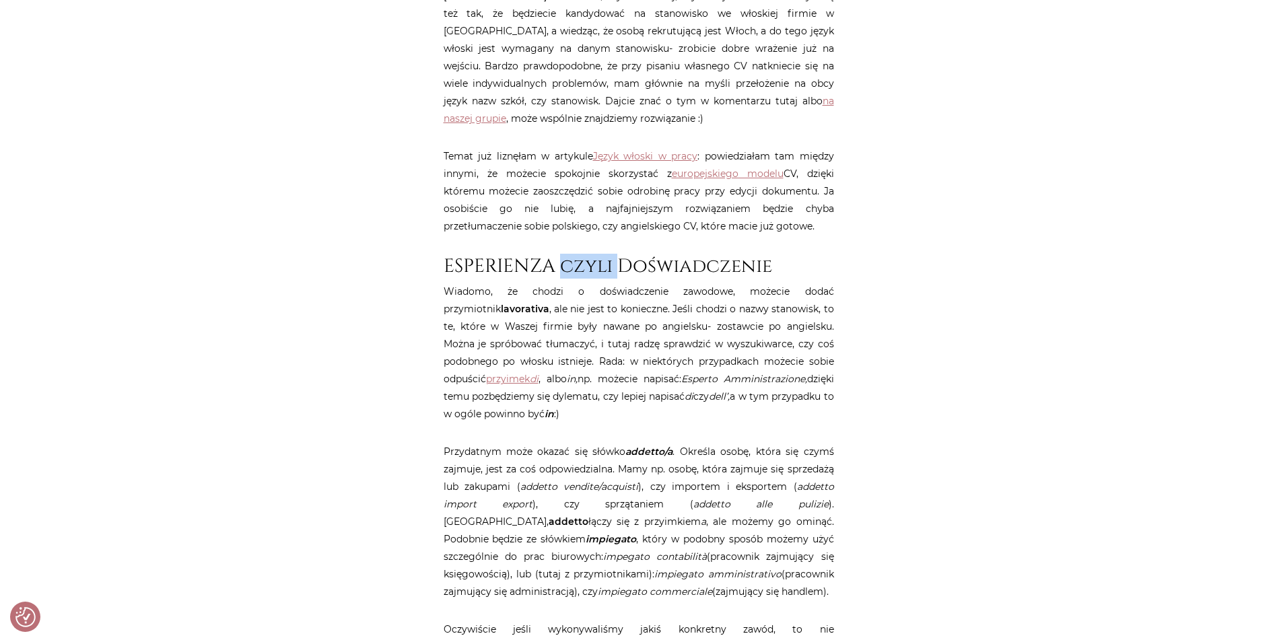
click at [580, 275] on h2 "ESPERIENZA czyli Doświadczenie" at bounding box center [639, 266] width 391 height 23
drag, startPoint x: 580, startPoint y: 275, endPoint x: 527, endPoint y: 267, distance: 53.7
click at [527, 267] on h2 "ESPERIENZA czyli Doświadczenie" at bounding box center [639, 266] width 391 height 23
drag, startPoint x: 440, startPoint y: 268, endPoint x: 787, endPoint y: 274, distance: 346.8
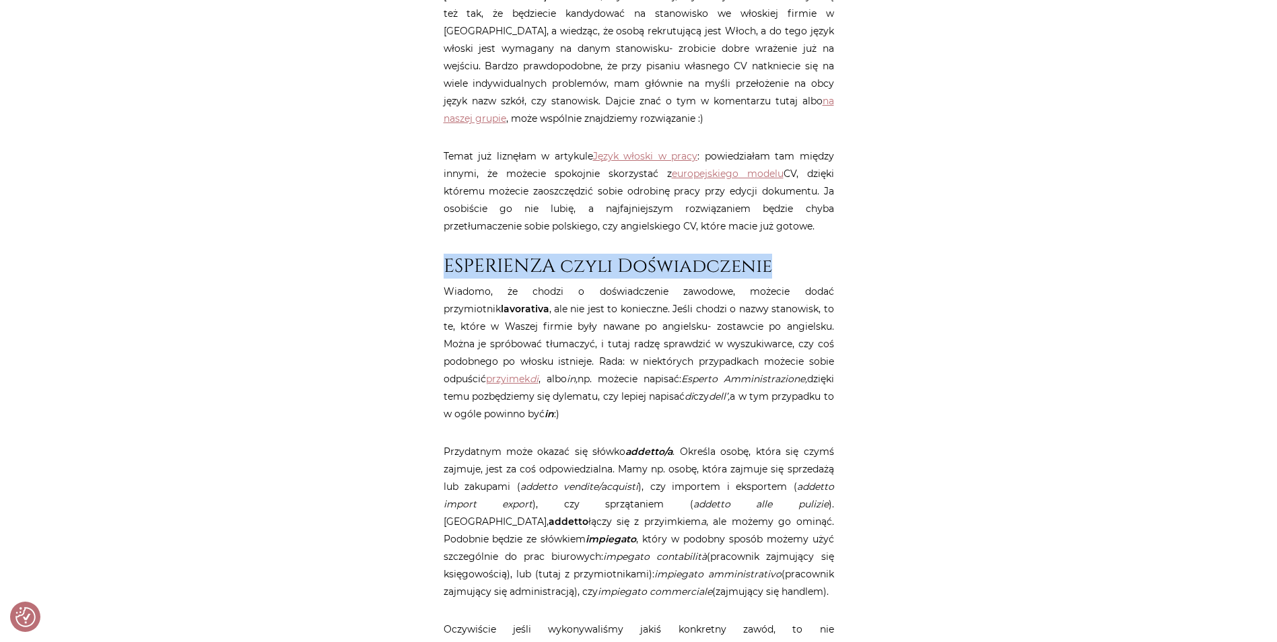
click at [787, 274] on h2 "ESPERIENZA czyli Doświadczenie" at bounding box center [639, 266] width 391 height 23
drag
click at [473, 270] on h2 "ESPERIENZA czyli Doświadczenie" at bounding box center [639, 266] width 391 height 23
click at [471, 270] on h2 "ESPERIENZA czyli Doświadczenie" at bounding box center [639, 266] width 391 height 23
click at [547, 262] on h2 "ESPERIENZA czyli Doświadczenie" at bounding box center [639, 266] width 391 height 23
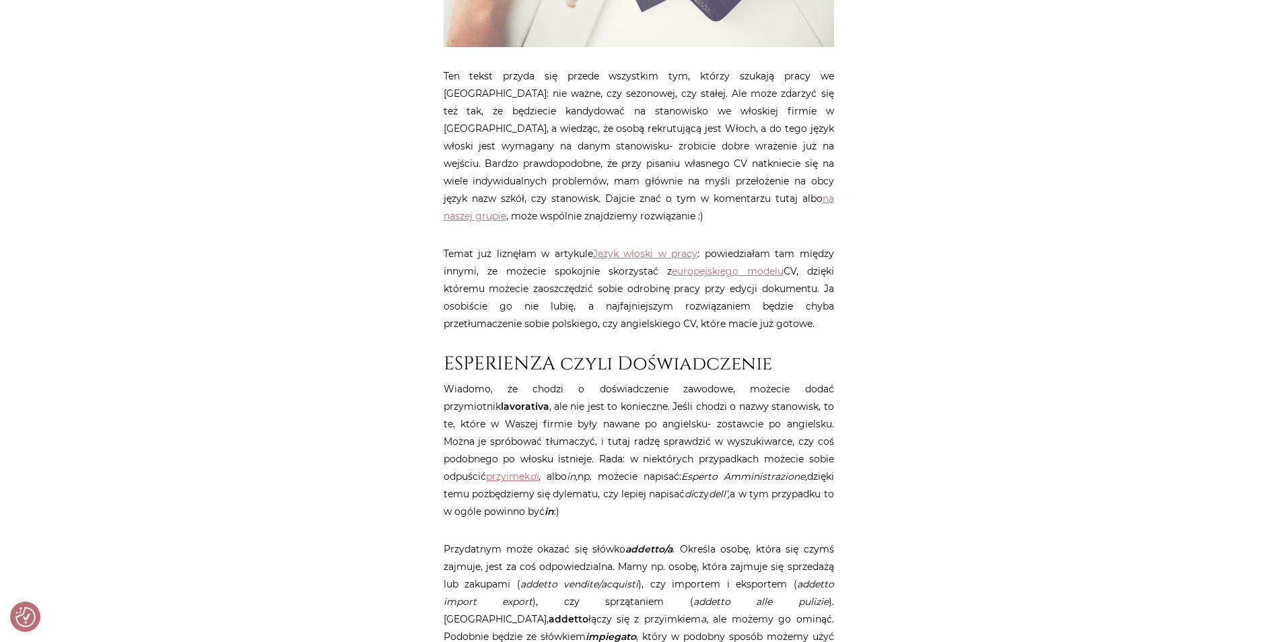
scroll to position [377, 0]
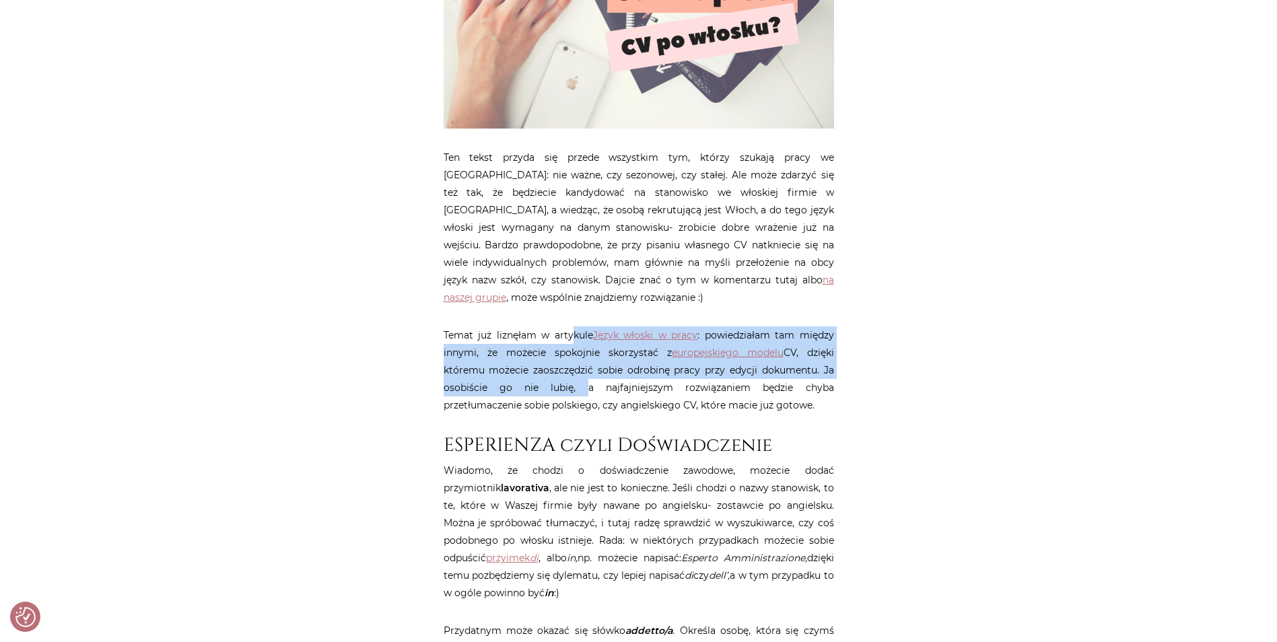
drag, startPoint x: 574, startPoint y: 343, endPoint x: 580, endPoint y: 393, distance: 50.9
click at [580, 393] on p "Temat już liznęłam w artykule Język włoski w pracy : powiedziałam tam między in…" at bounding box center [639, 371] width 391 height 88
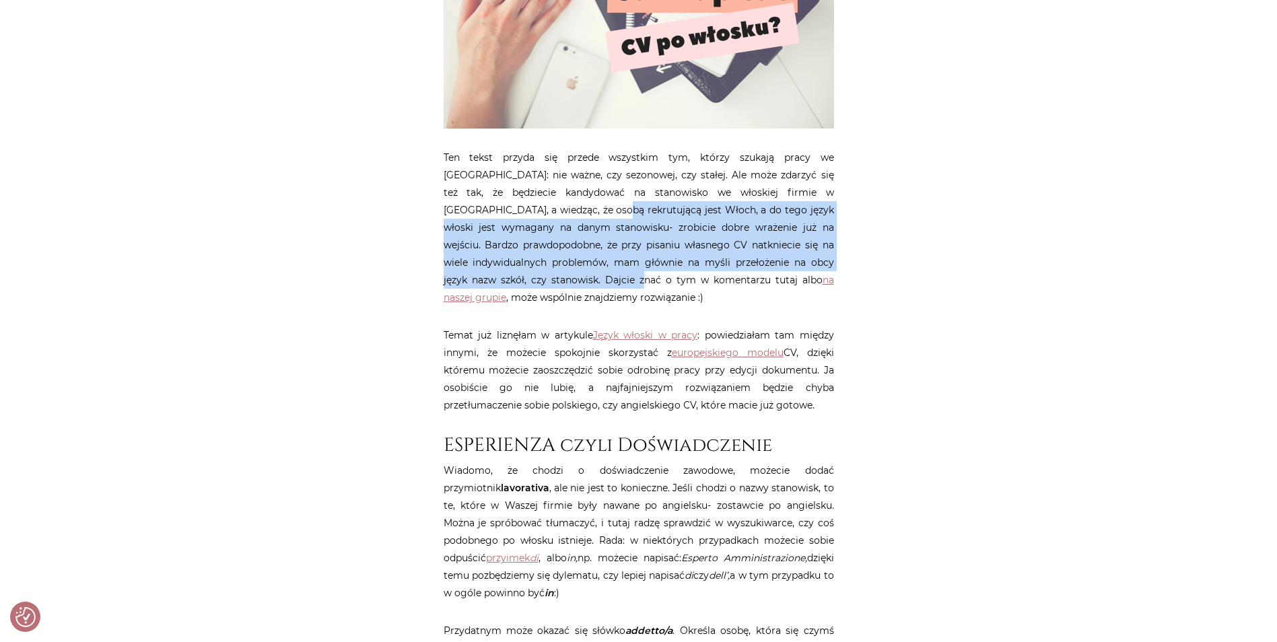
drag, startPoint x: 537, startPoint y: 213, endPoint x: 559, endPoint y: 284, distance: 74.6
click at [559, 284] on p "Ten tekst przyda się przede wszystkim tym, którzy szukają pracy we [GEOGRAPHIC_…" at bounding box center [639, 228] width 391 height 158
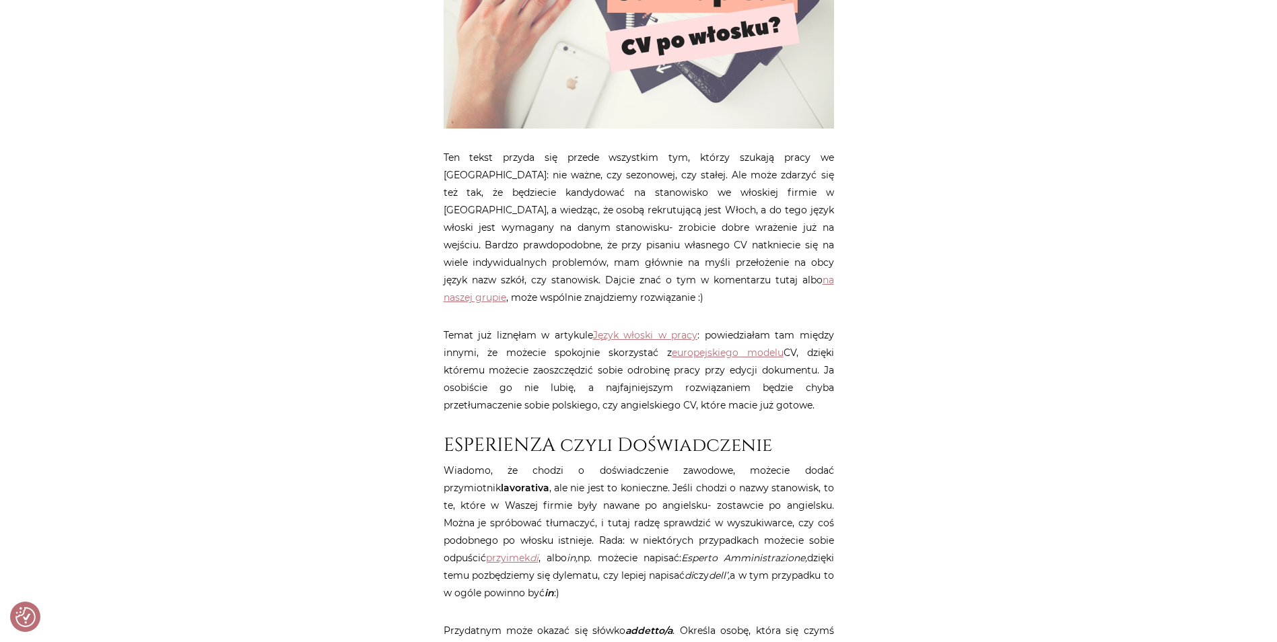
click at [559, 284] on p "Ten tekst przyda się przede wszystkim tym, którzy szukają pracy we [GEOGRAPHIC_…" at bounding box center [639, 228] width 391 height 158
copy p "komentarzu"
drag, startPoint x: 559, startPoint y: 284, endPoint x: 577, endPoint y: 364, distance: 82.2
click at [577, 364] on p "Temat już liznęłam w artykule Język włoski w pracy : powiedziałam tam między in…" at bounding box center [639, 371] width 391 height 88
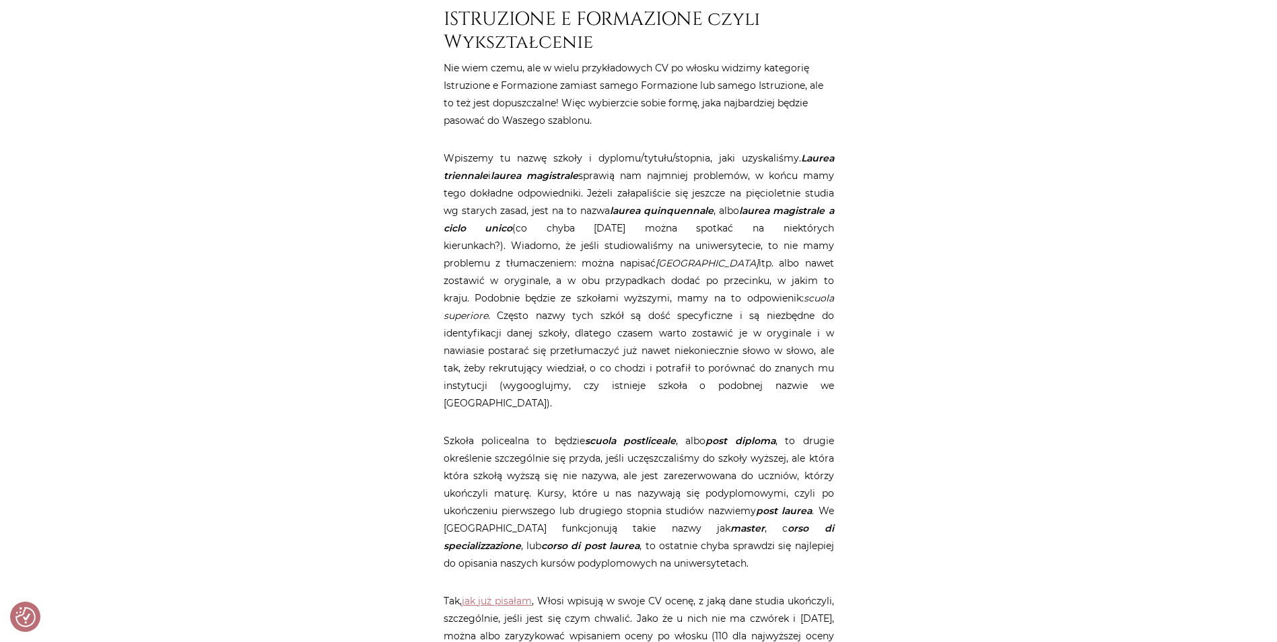
scroll to position [1185, 0]
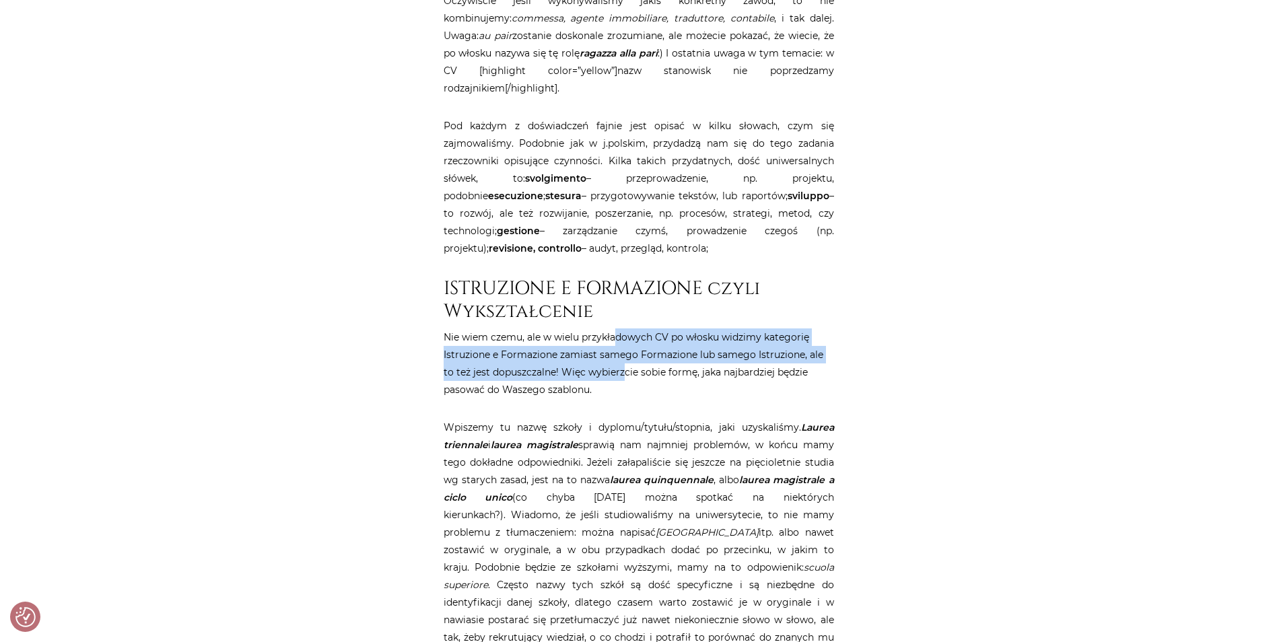
drag, startPoint x: 617, startPoint y: 331, endPoint x: 621, endPoint y: 375, distance: 44.7
click at [621, 375] on p "Nie wiem czemu, ale w wielu przykładowych CV po włosku widzimy kategorię Istruz…" at bounding box center [639, 364] width 391 height 70
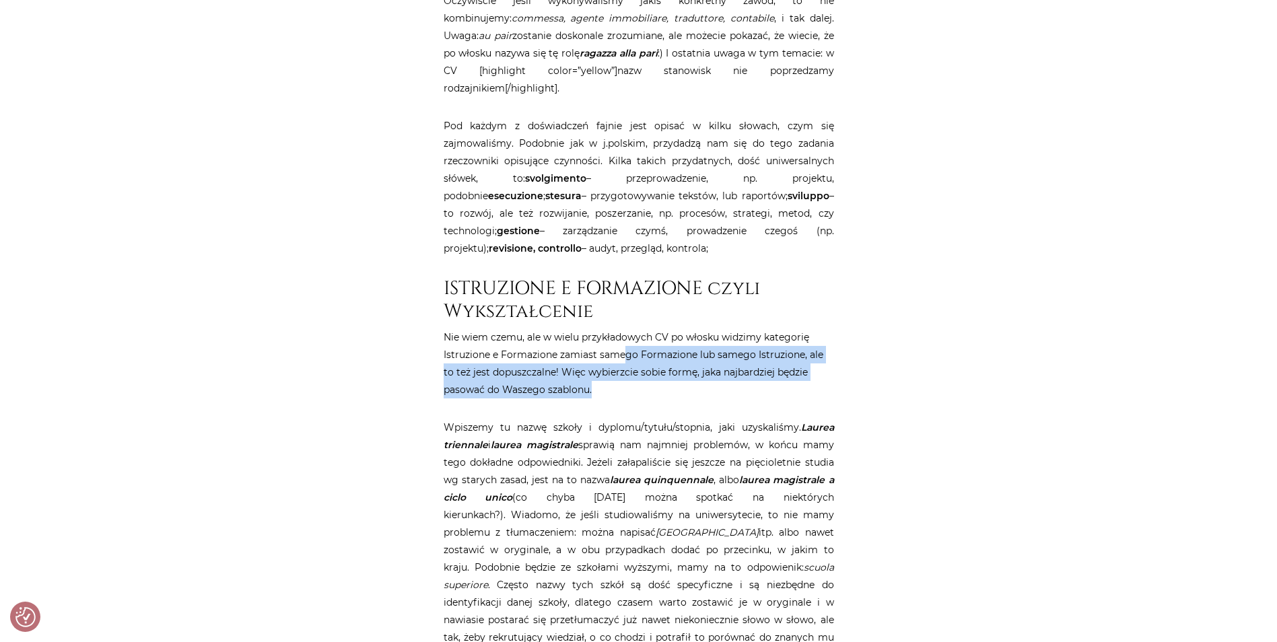
drag, startPoint x: 624, startPoint y: 350, endPoint x: 625, endPoint y: 397, distance: 47.1
click at [625, 397] on p "Nie wiem czemu, ale w wielu przykładowych CV po włosku widzimy kategorię Istruz…" at bounding box center [639, 364] width 391 height 70
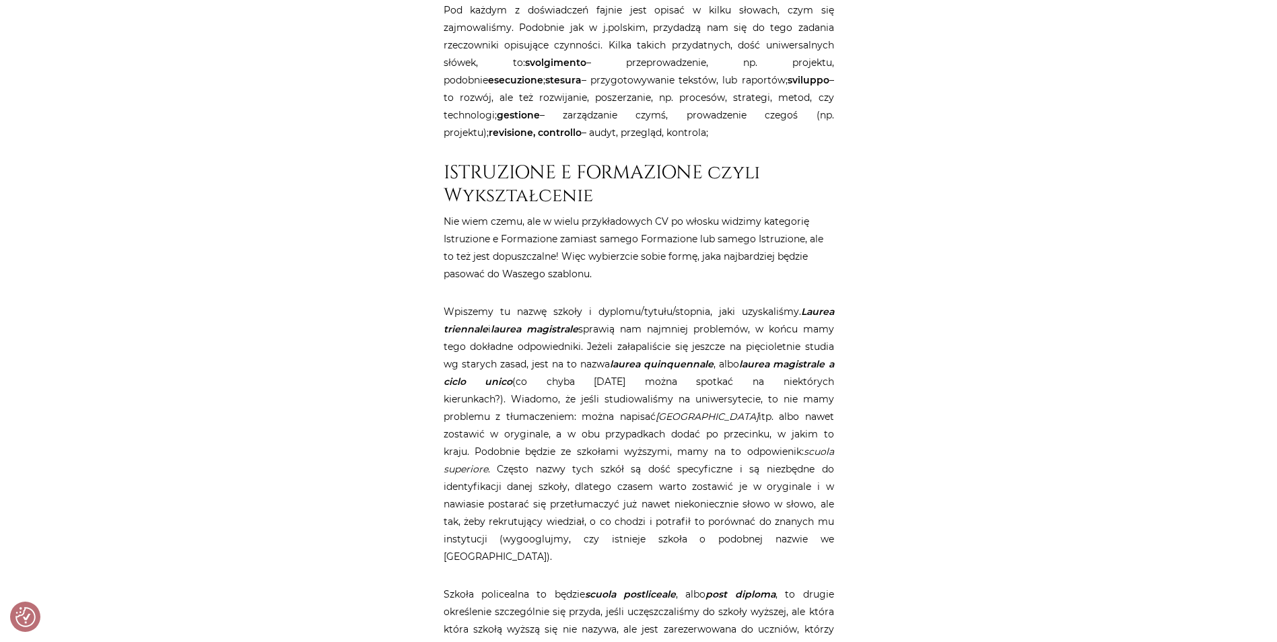
drag, startPoint x: 633, startPoint y: 351, endPoint x: 628, endPoint y: 374, distance: 23.5
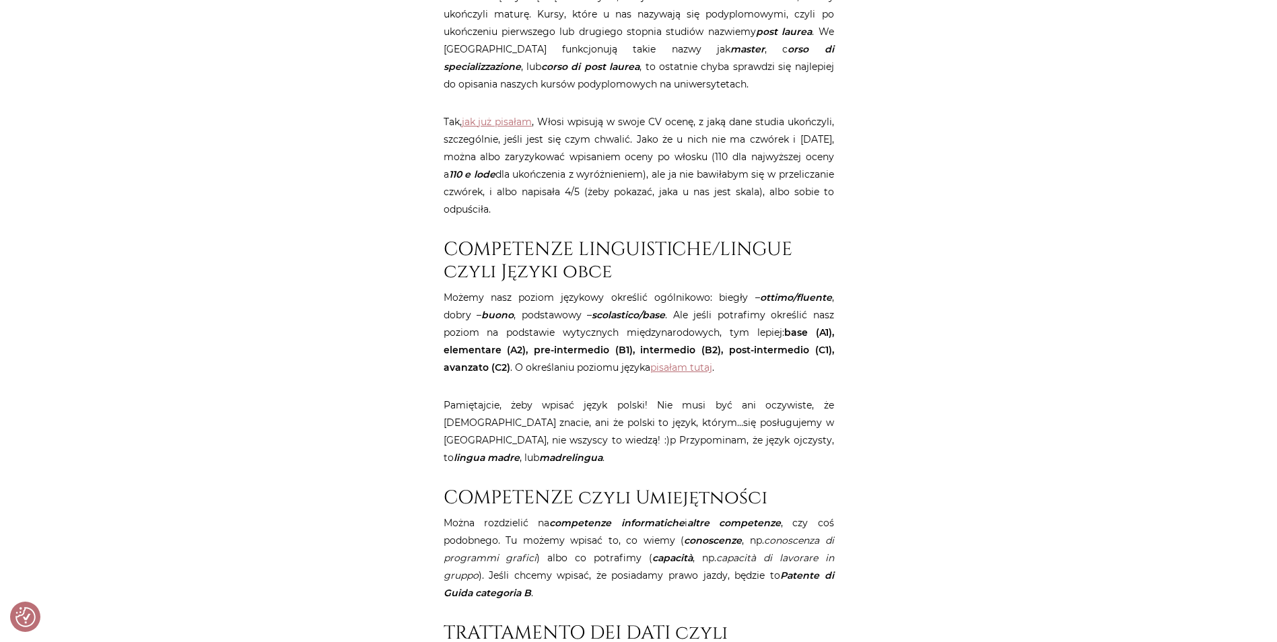
scroll to position [2203, 0]
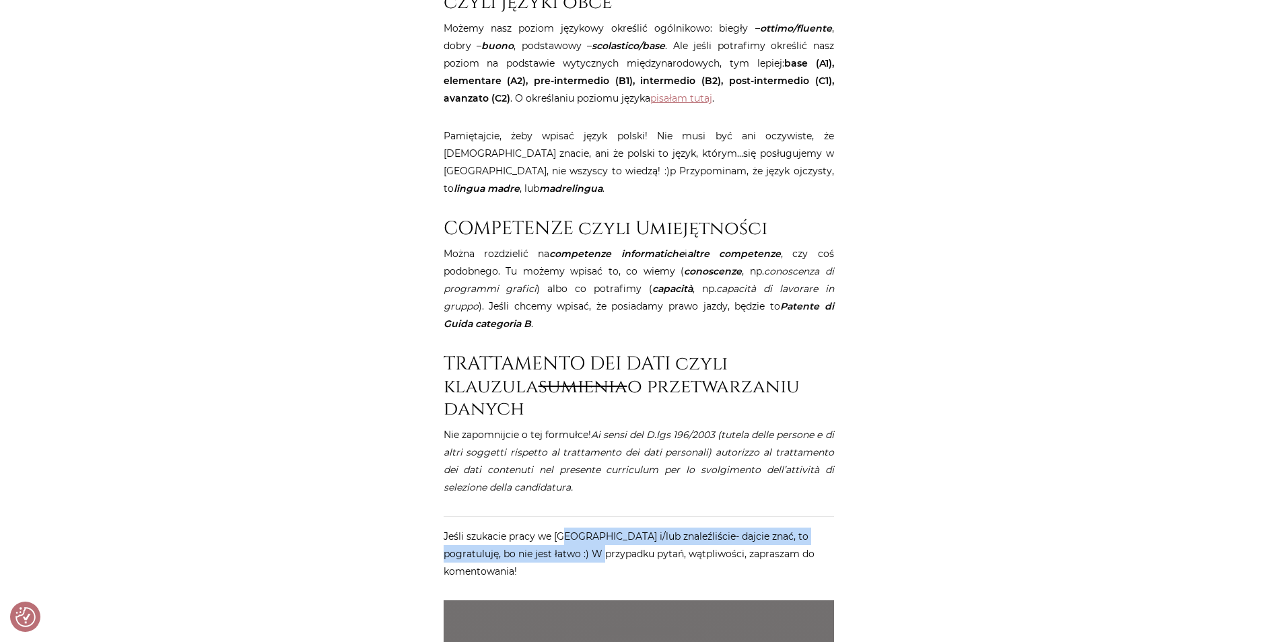
drag, startPoint x: 570, startPoint y: 484, endPoint x: 576, endPoint y: 496, distance: 13.0
click at [576, 528] on p "Jeśli szukacie pracy we [GEOGRAPHIC_DATA] i/lub znaleźliście- dajcie znać, to p…" at bounding box center [639, 554] width 391 height 53
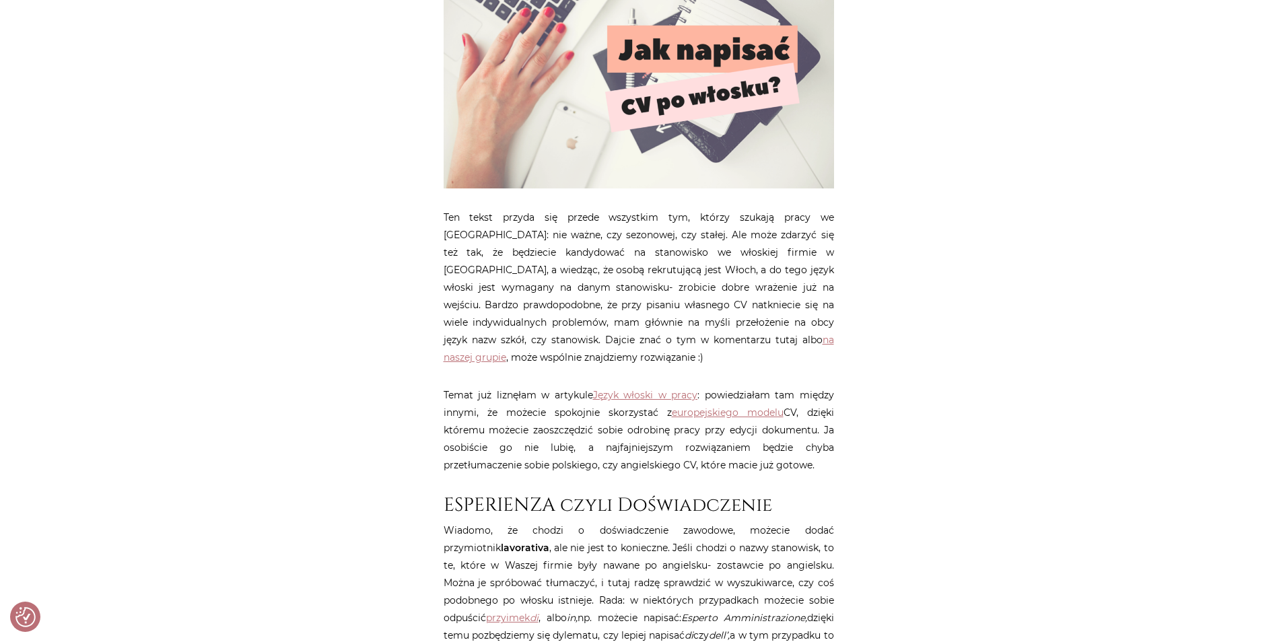
scroll to position [318, 0]
